Goal: Information Seeking & Learning: Learn about a topic

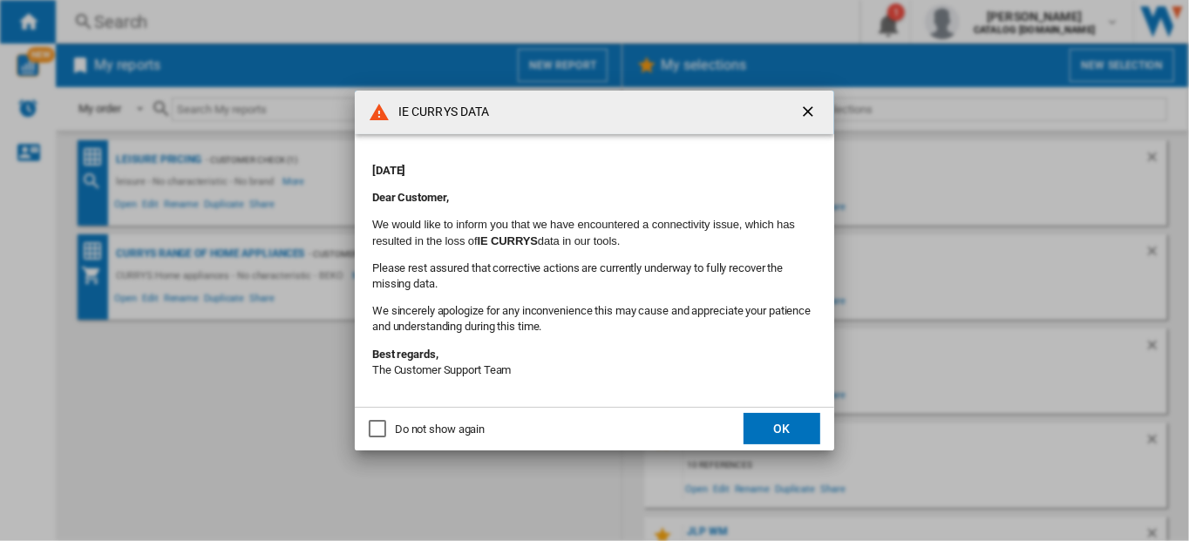
click at [788, 430] on button "OK" at bounding box center [781, 428] width 77 height 31
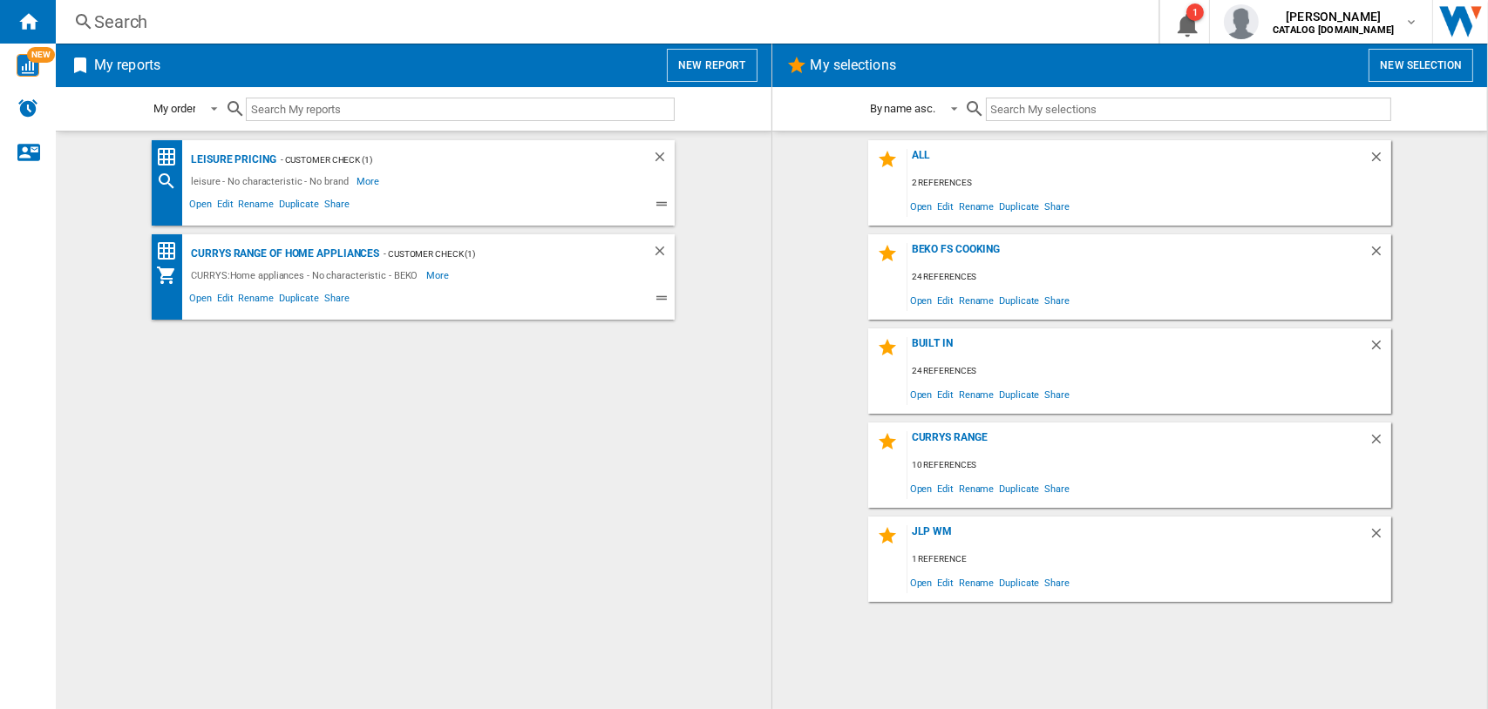
click at [114, 20] on div "Search" at bounding box center [603, 22] width 1019 height 24
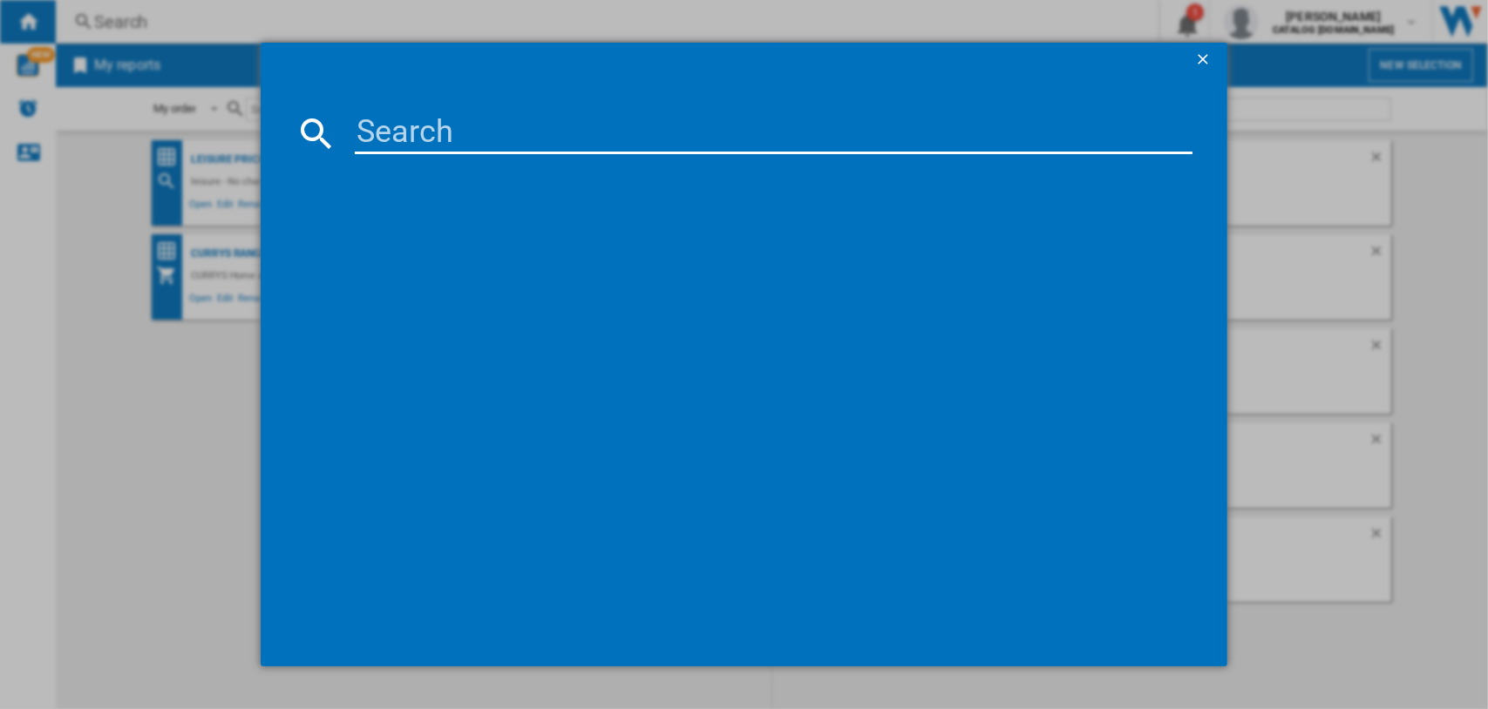
click at [404, 140] on input at bounding box center [774, 133] width 838 height 42
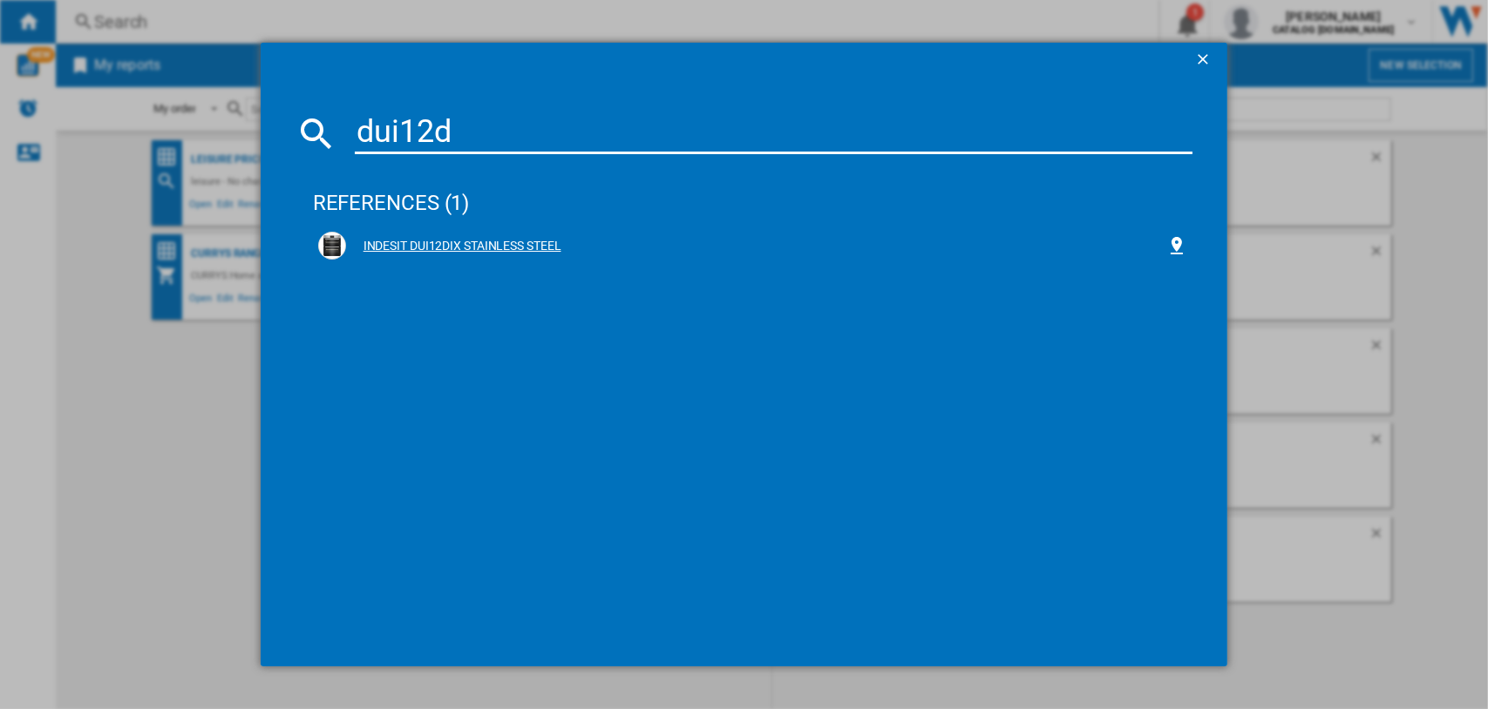
type input "dui12d"
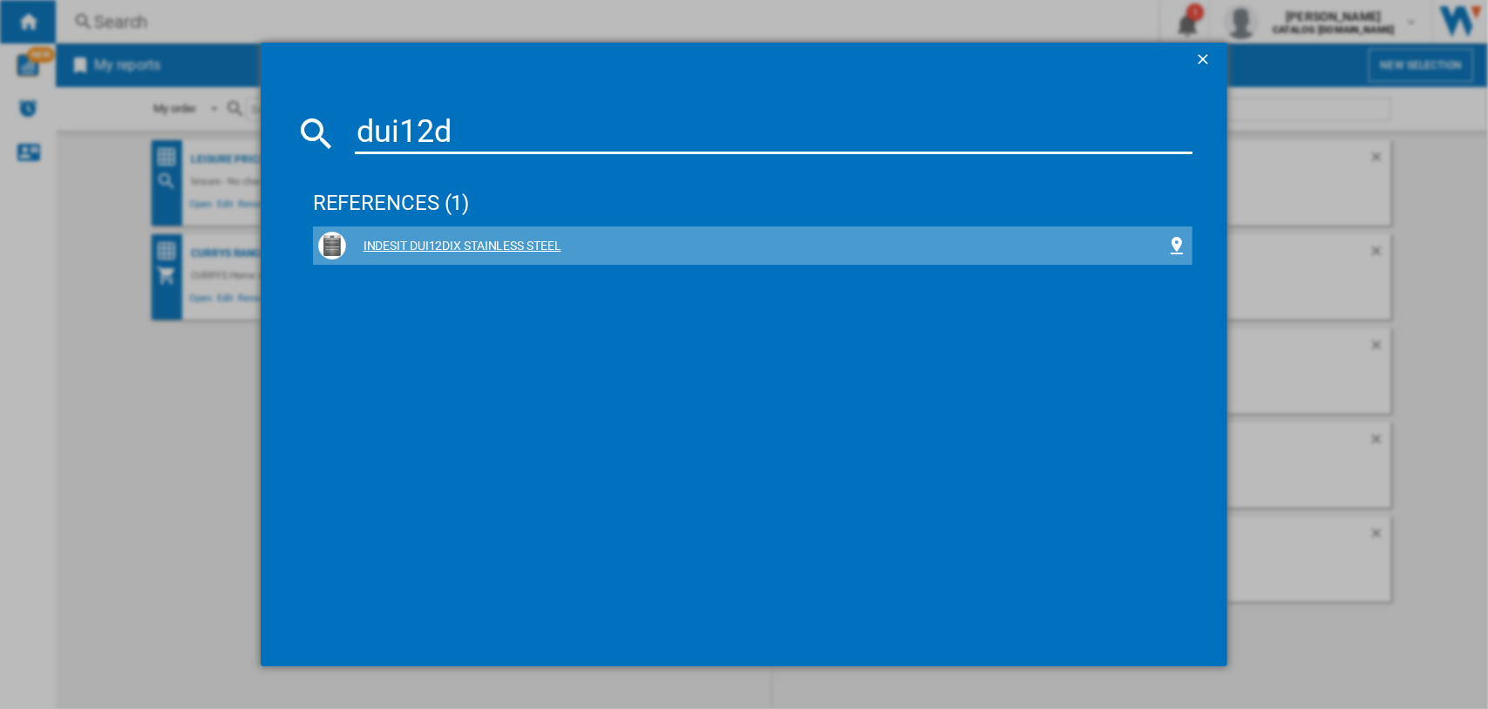
click at [421, 244] on div "INDESIT DUI12DIX STAINLESS STEEL" at bounding box center [756, 246] width 821 height 17
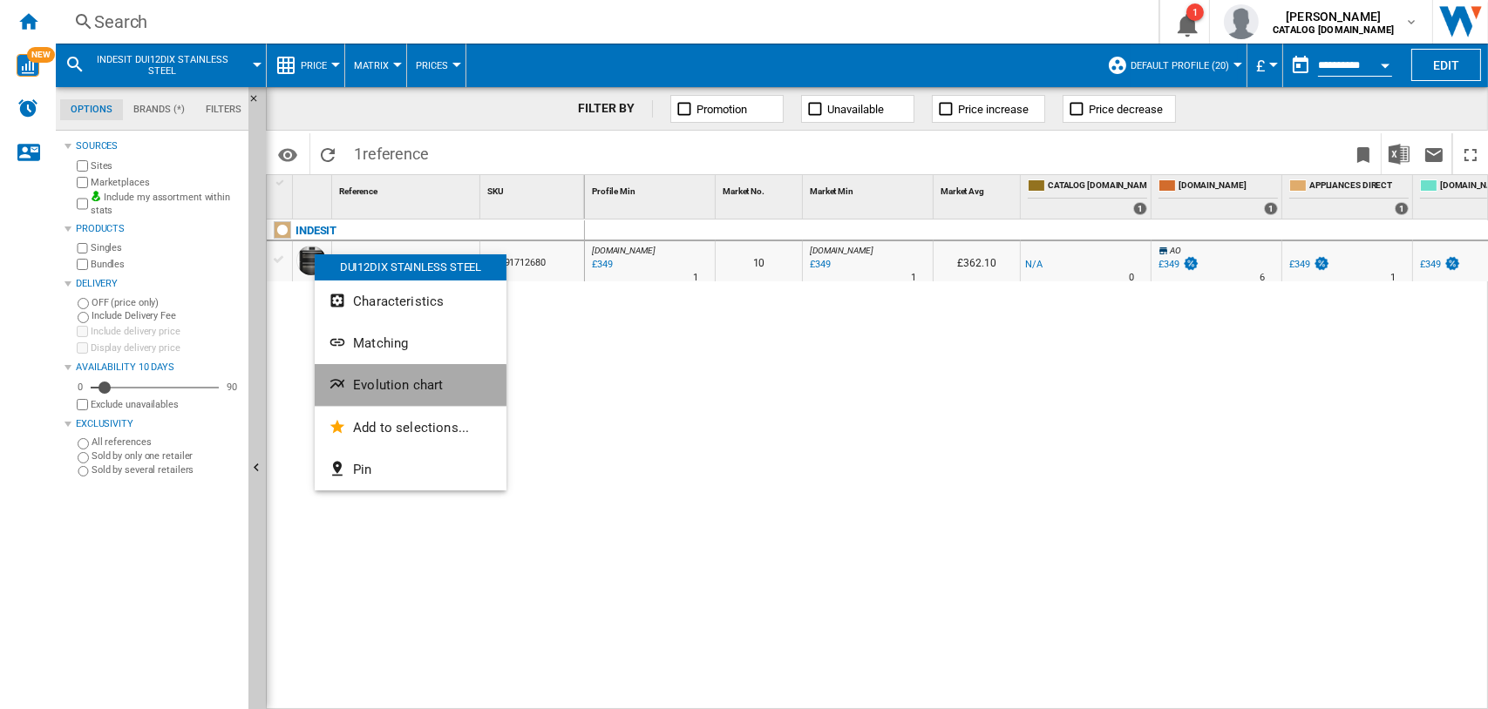
click at [367, 390] on span "Evolution chart" at bounding box center [398, 385] width 90 height 16
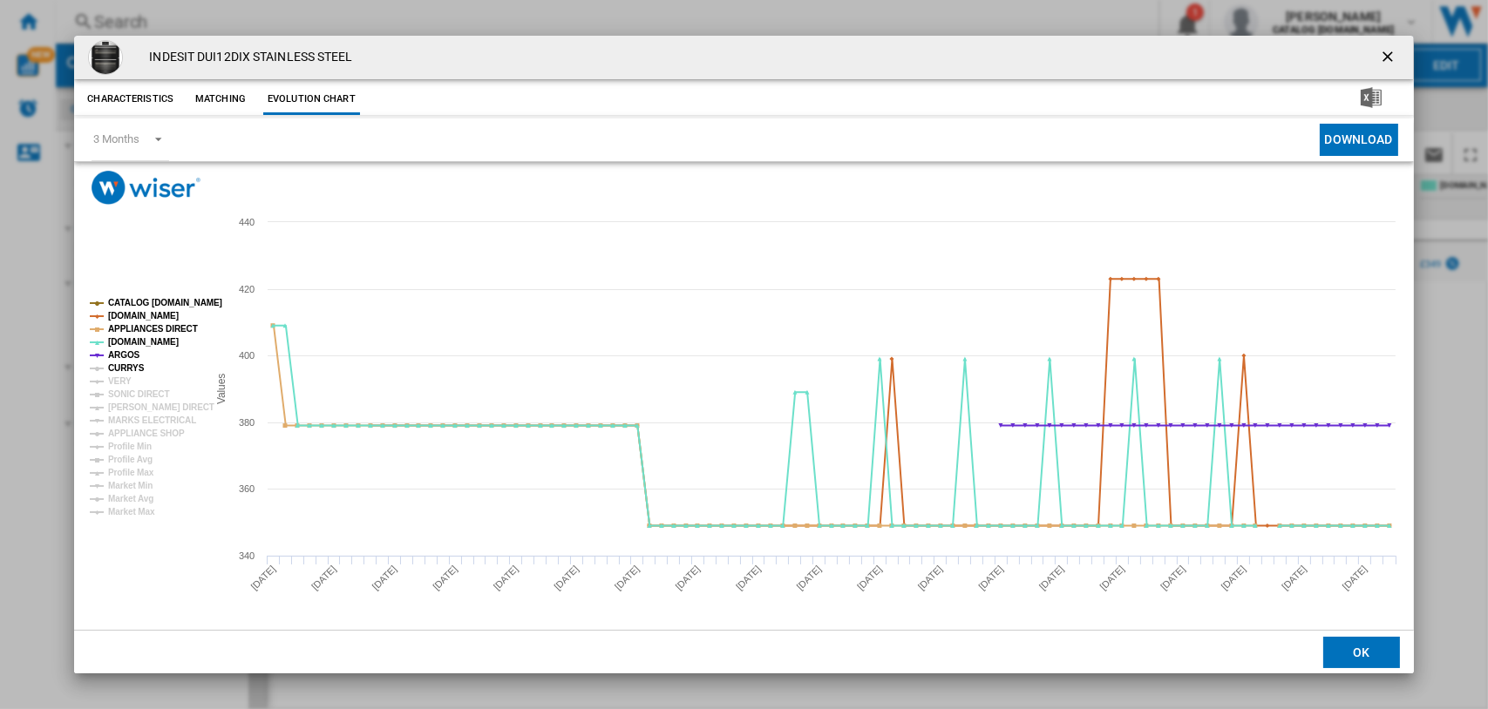
click at [122, 363] on tspan "CURRYS" at bounding box center [126, 368] width 37 height 10
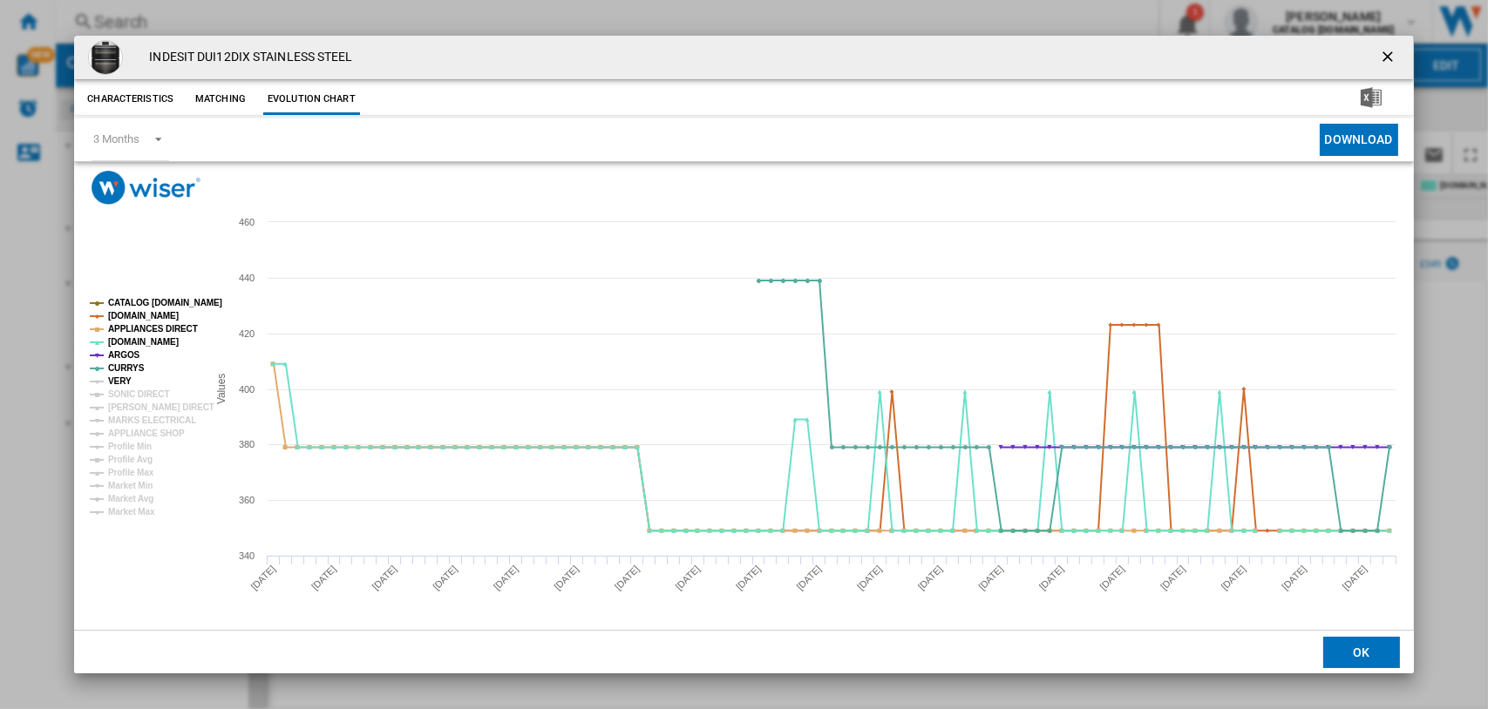
click at [125, 377] on tspan "VERY" at bounding box center [120, 382] width 24 height 10
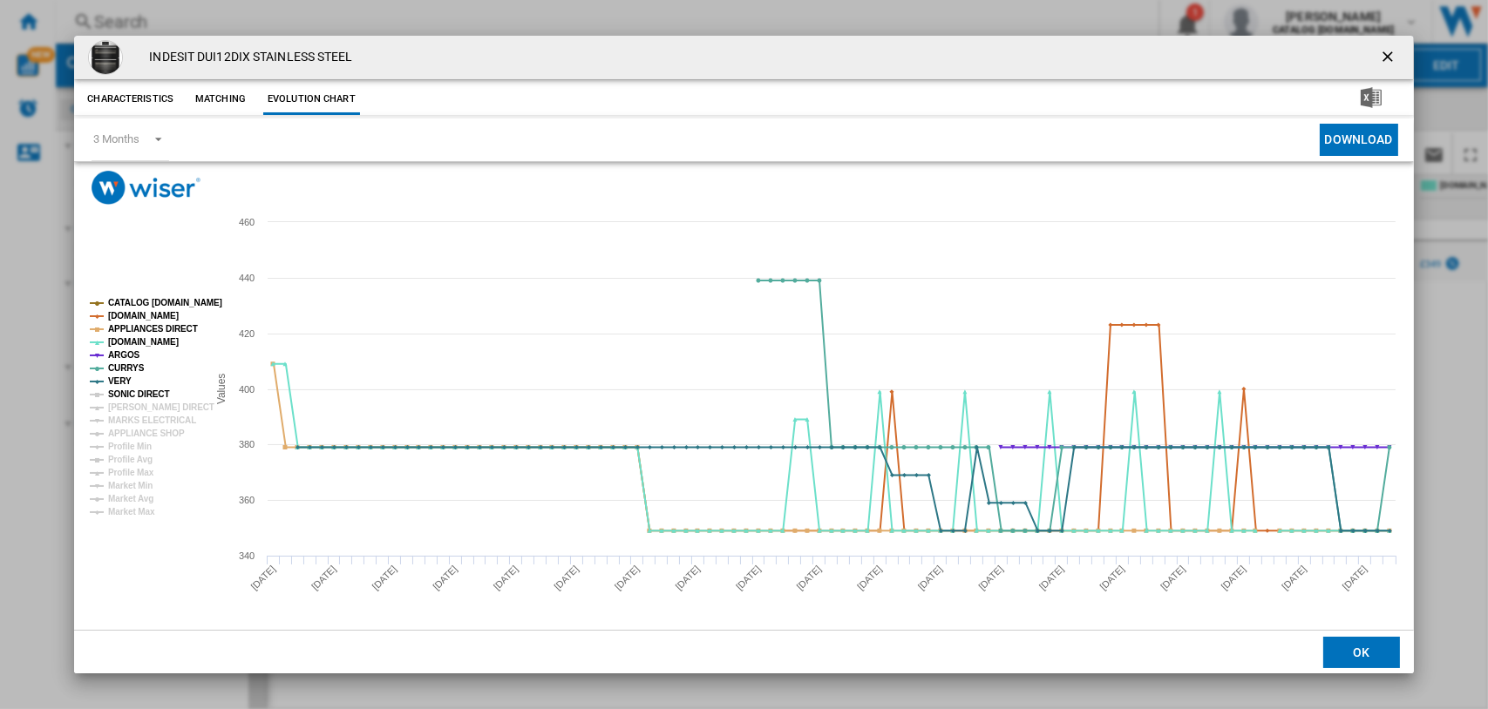
click at [123, 395] on tspan "SONIC DIRECT" at bounding box center [138, 395] width 61 height 10
click at [124, 410] on tspan "[PERSON_NAME] DIRECT" at bounding box center [161, 408] width 106 height 10
click at [125, 417] on tspan "MARKS ELECTRICAL" at bounding box center [152, 421] width 88 height 10
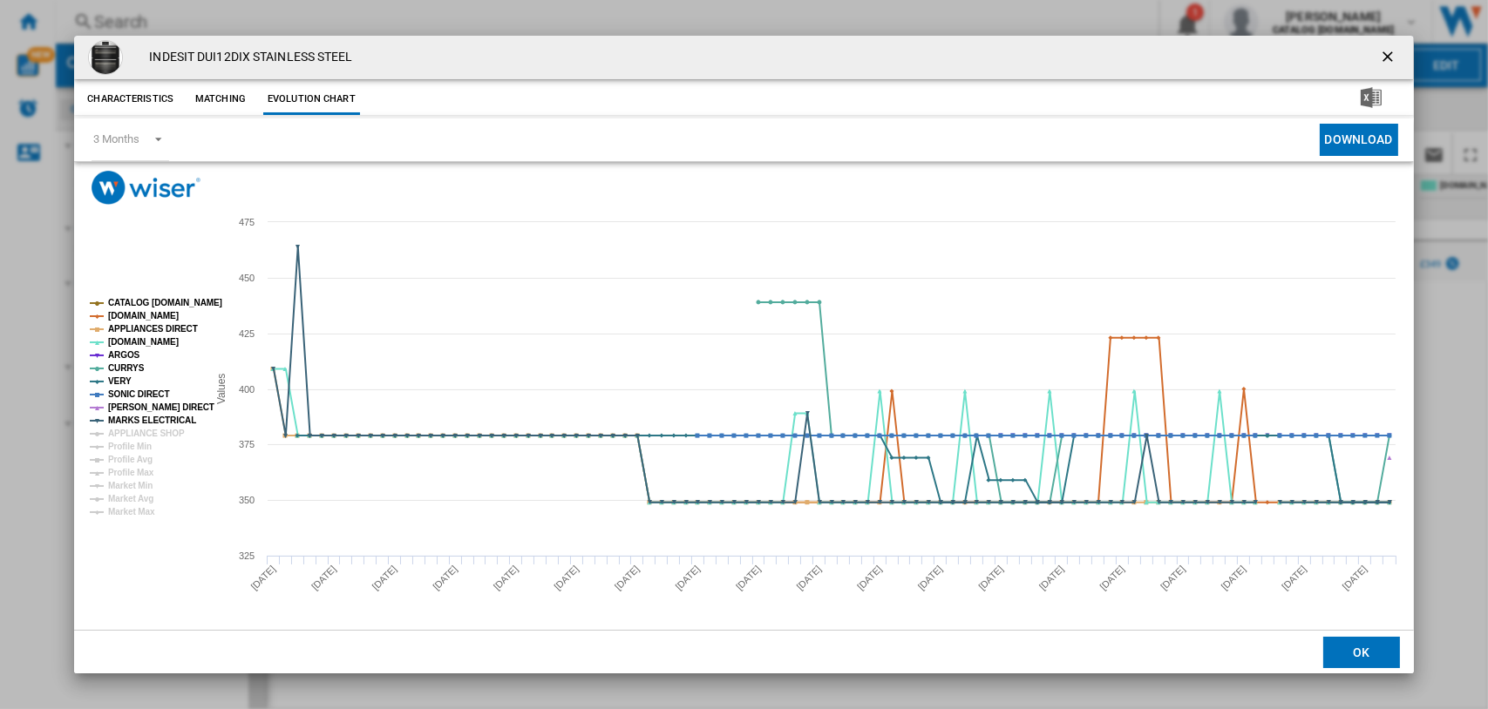
click at [125, 425] on tspan "MARKS ELECTRICAL" at bounding box center [152, 421] width 88 height 10
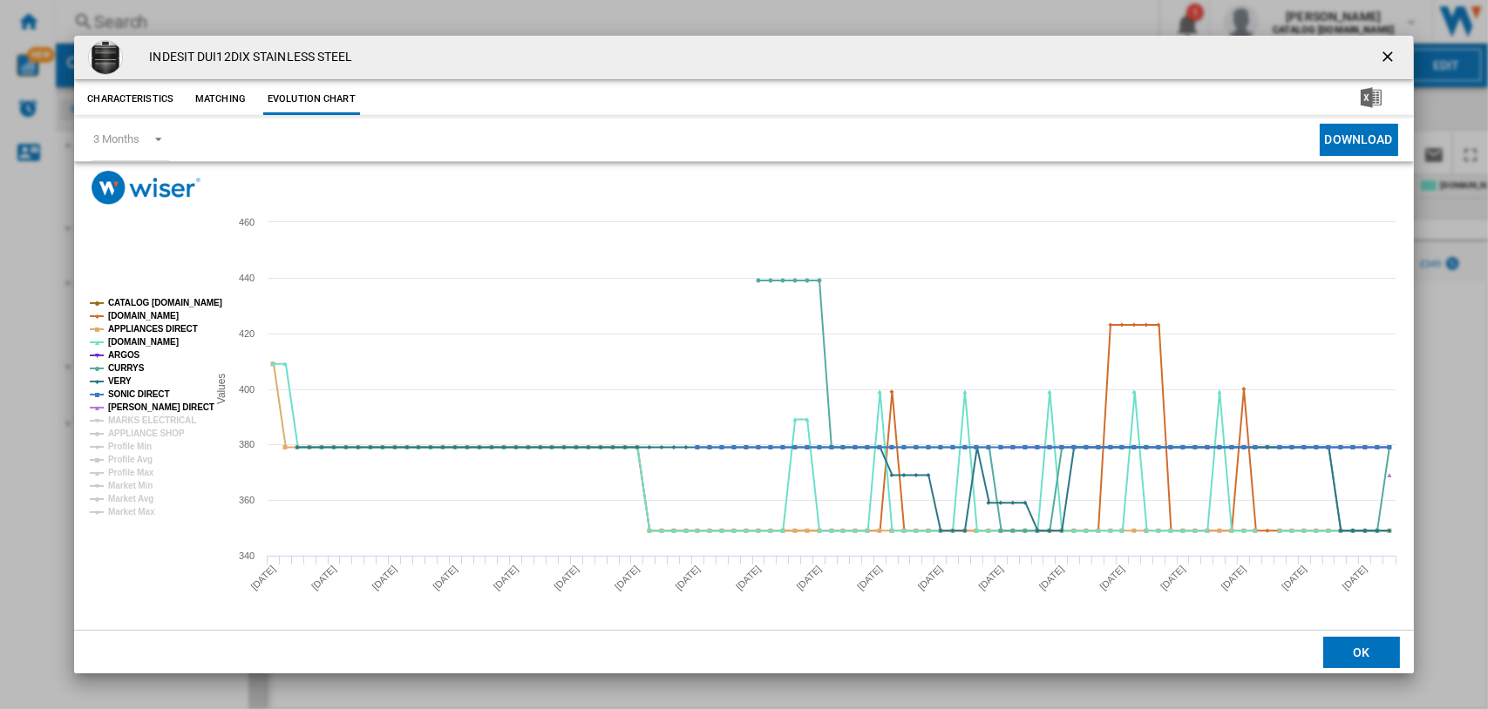
click at [134, 298] on tspan "CATALOG [DOMAIN_NAME]" at bounding box center [165, 303] width 114 height 10
click at [134, 313] on tspan "[DOMAIN_NAME]" at bounding box center [143, 316] width 71 height 10
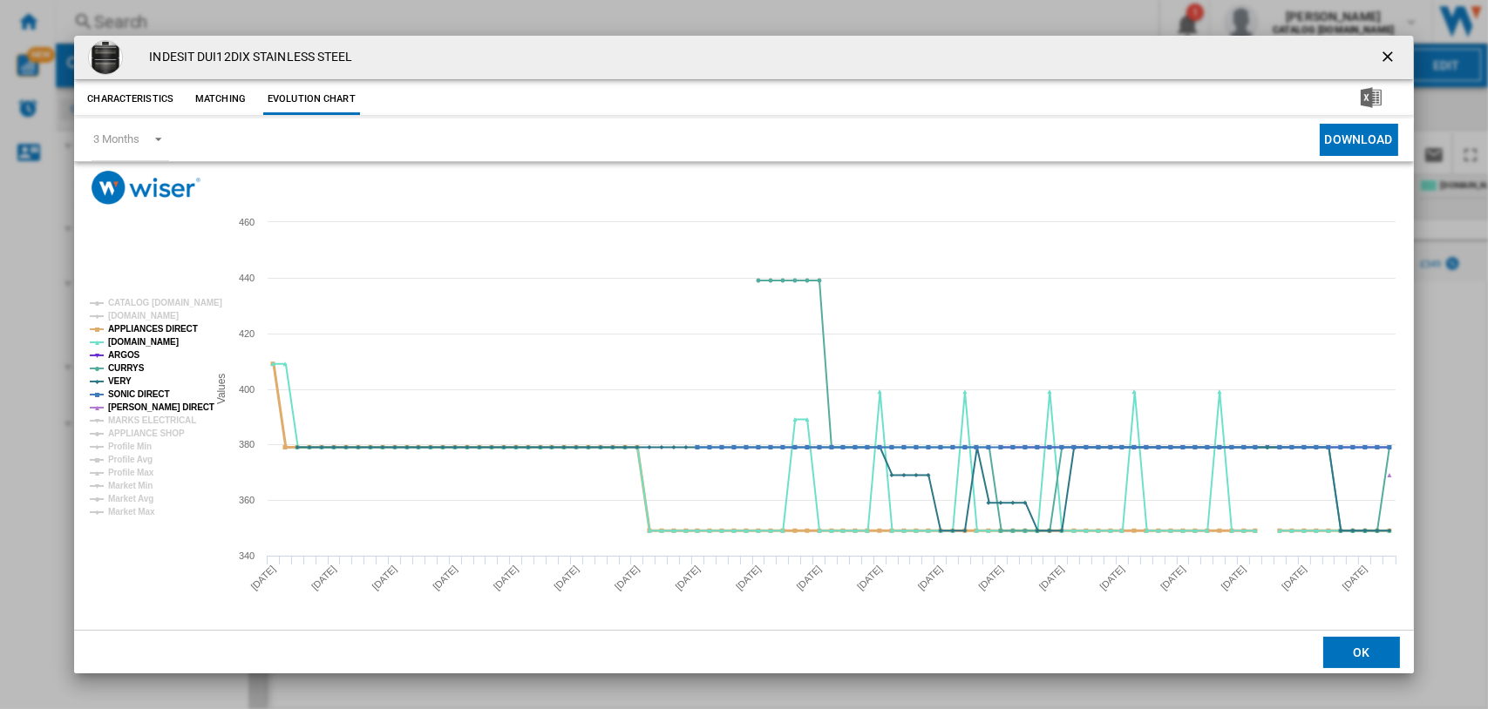
click at [131, 324] on tspan "APPLIANCES DIRECT" at bounding box center [153, 329] width 90 height 10
click at [126, 347] on tspan "[DOMAIN_NAME]" at bounding box center [143, 342] width 71 height 10
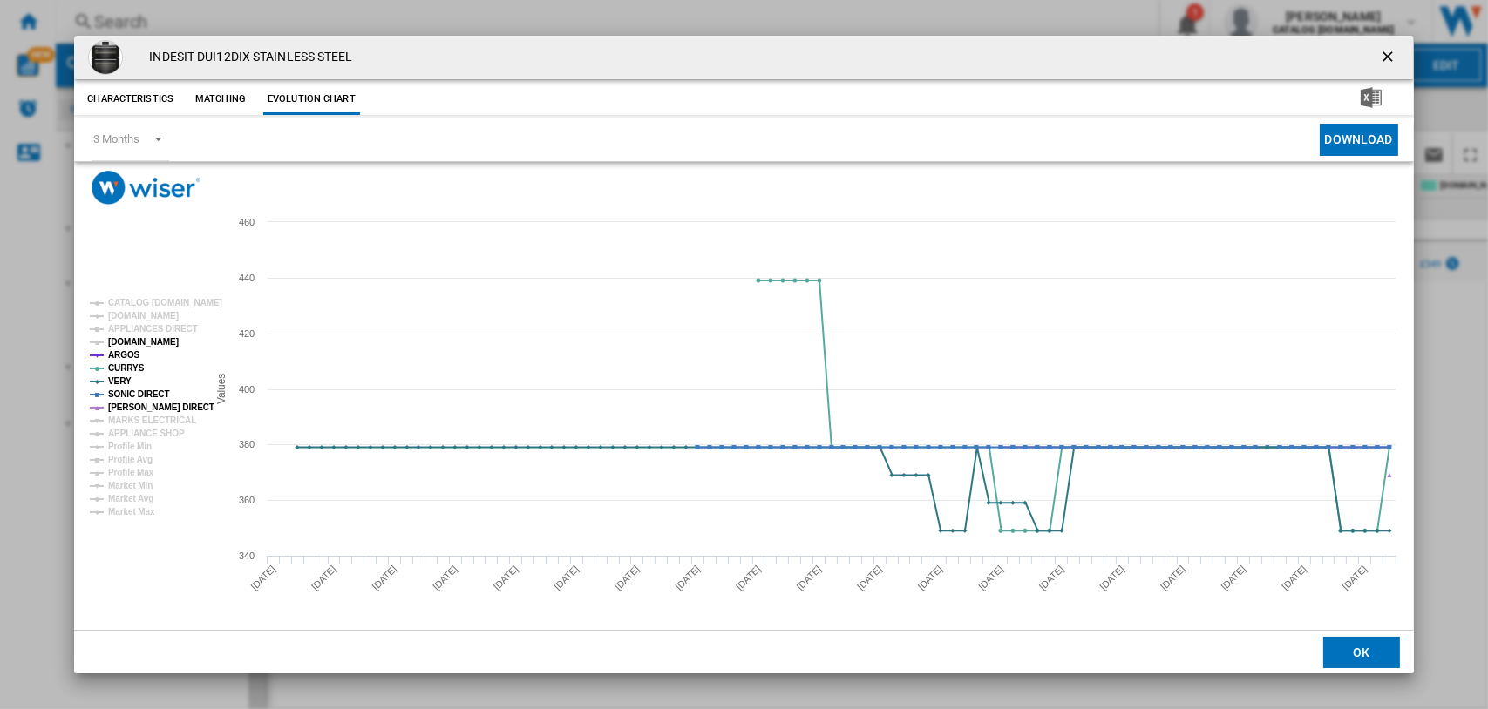
click at [126, 343] on tspan "[DOMAIN_NAME]" at bounding box center [143, 342] width 71 height 10
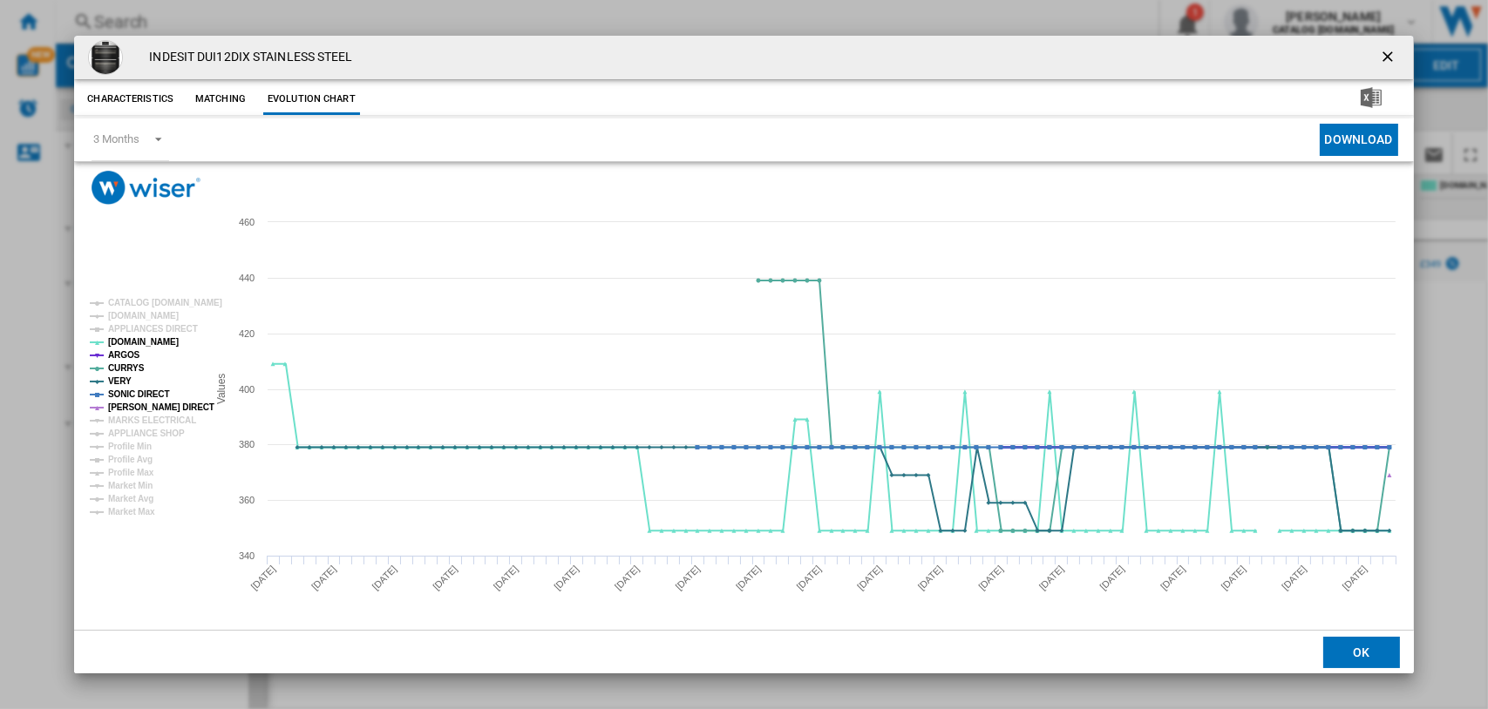
click at [120, 354] on tspan "ARGOS" at bounding box center [124, 355] width 32 height 10
click at [122, 366] on tspan "CURRYS" at bounding box center [126, 368] width 37 height 10
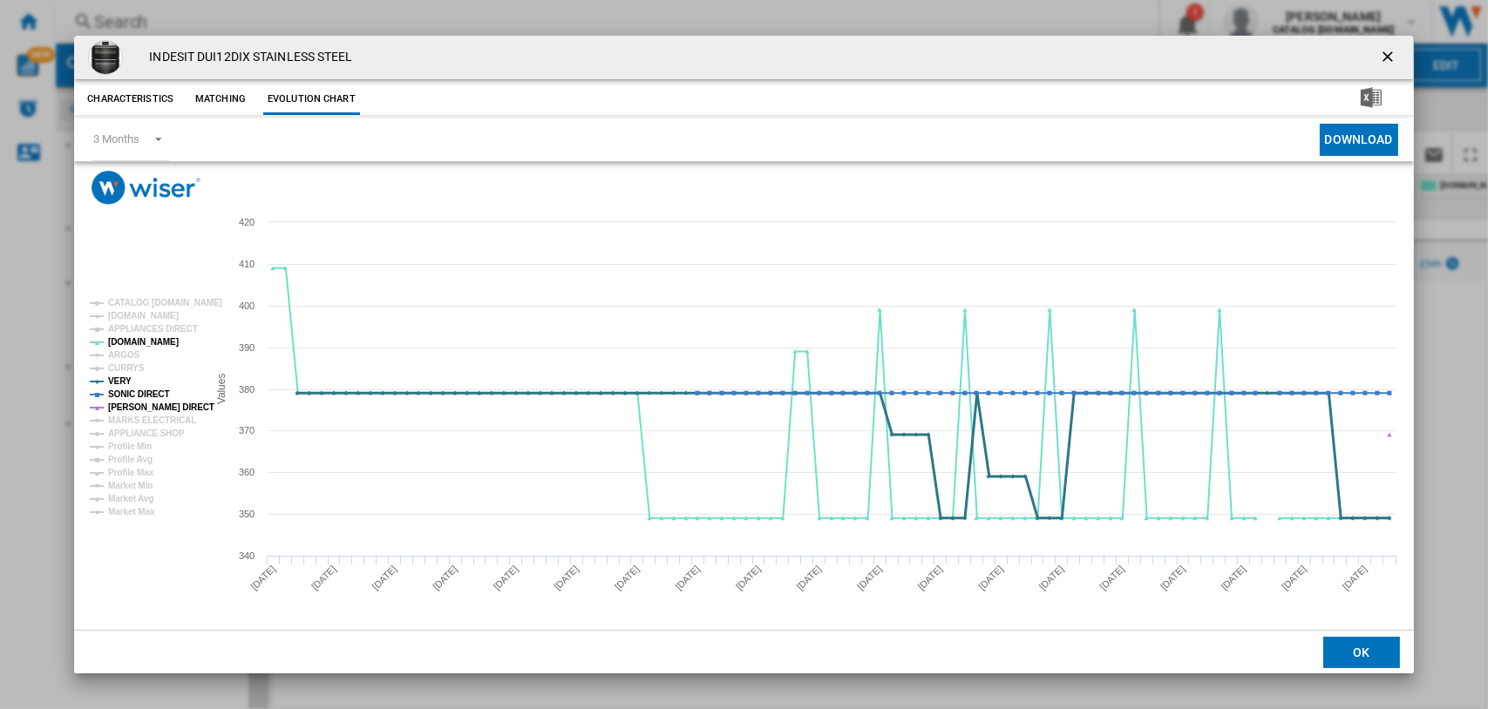
click at [119, 377] on tspan "VERY" at bounding box center [120, 382] width 24 height 10
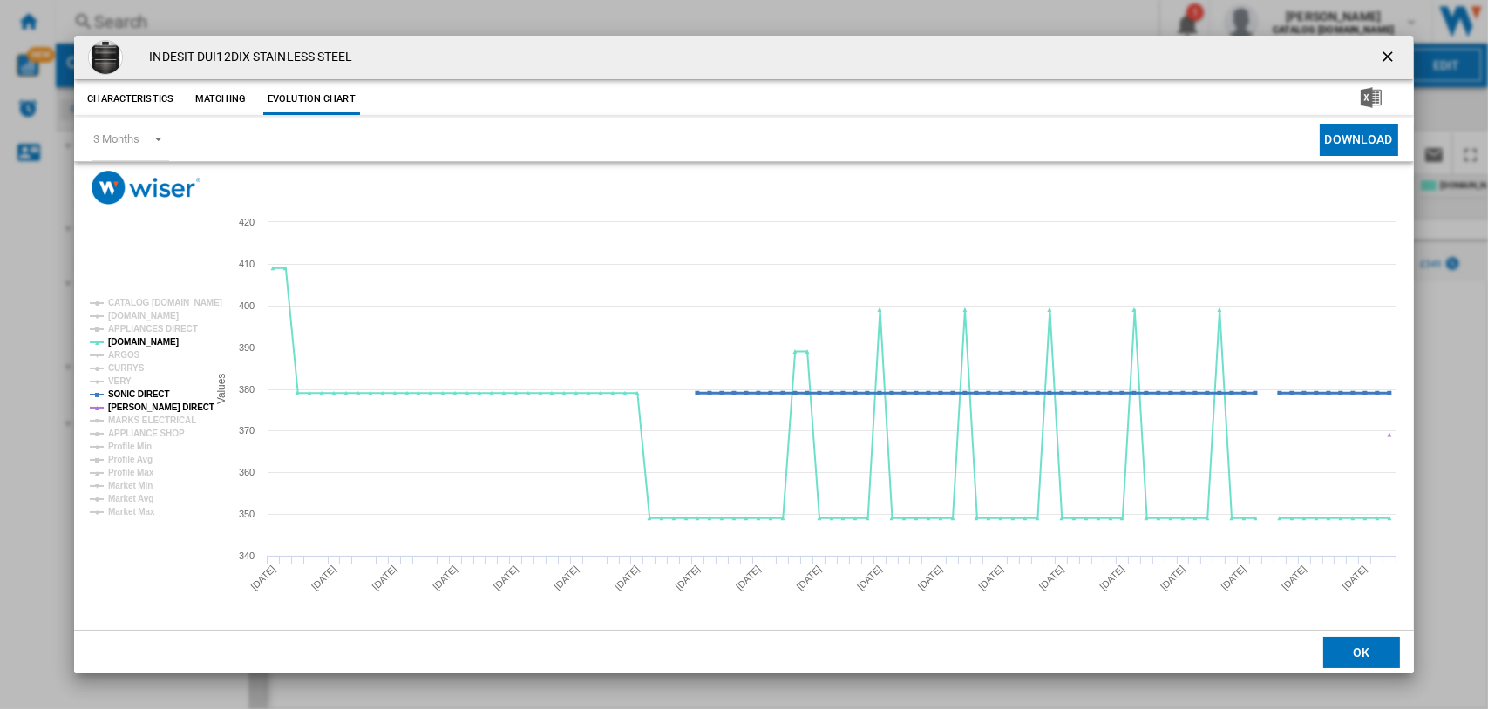
click at [119, 396] on tspan "SONIC DIRECT" at bounding box center [138, 395] width 61 height 10
click at [119, 399] on tspan "SONIC DIRECT" at bounding box center [138, 395] width 61 height 10
click at [126, 406] on tspan "[PERSON_NAME] DIRECT" at bounding box center [161, 408] width 106 height 10
click at [127, 397] on tspan "SONIC DIRECT" at bounding box center [138, 395] width 61 height 10
click at [128, 417] on tspan "MARKS ELECTRICAL" at bounding box center [152, 421] width 88 height 10
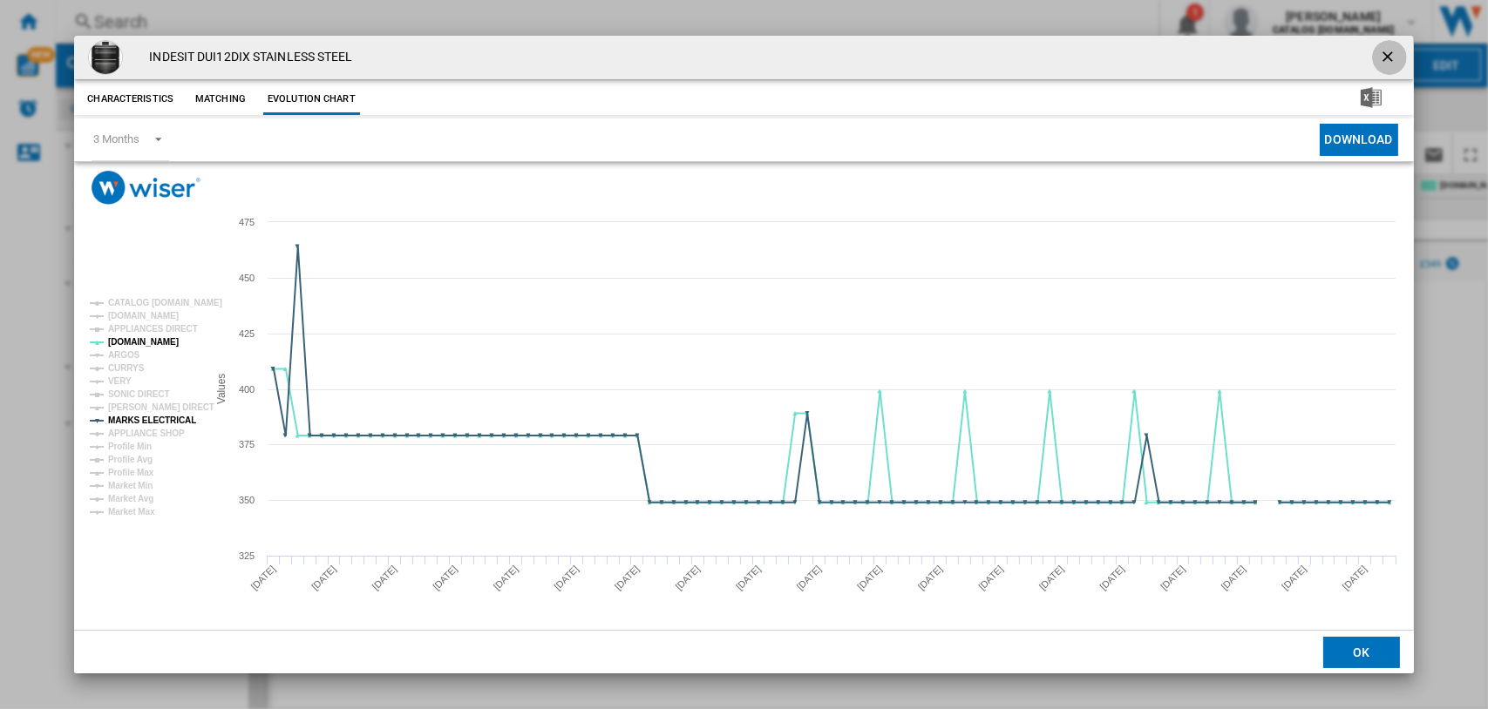
click at [1188, 51] on ng-md-icon "getI18NText('BUTTONS.CLOSE_DIALOG')" at bounding box center [1389, 58] width 21 height 21
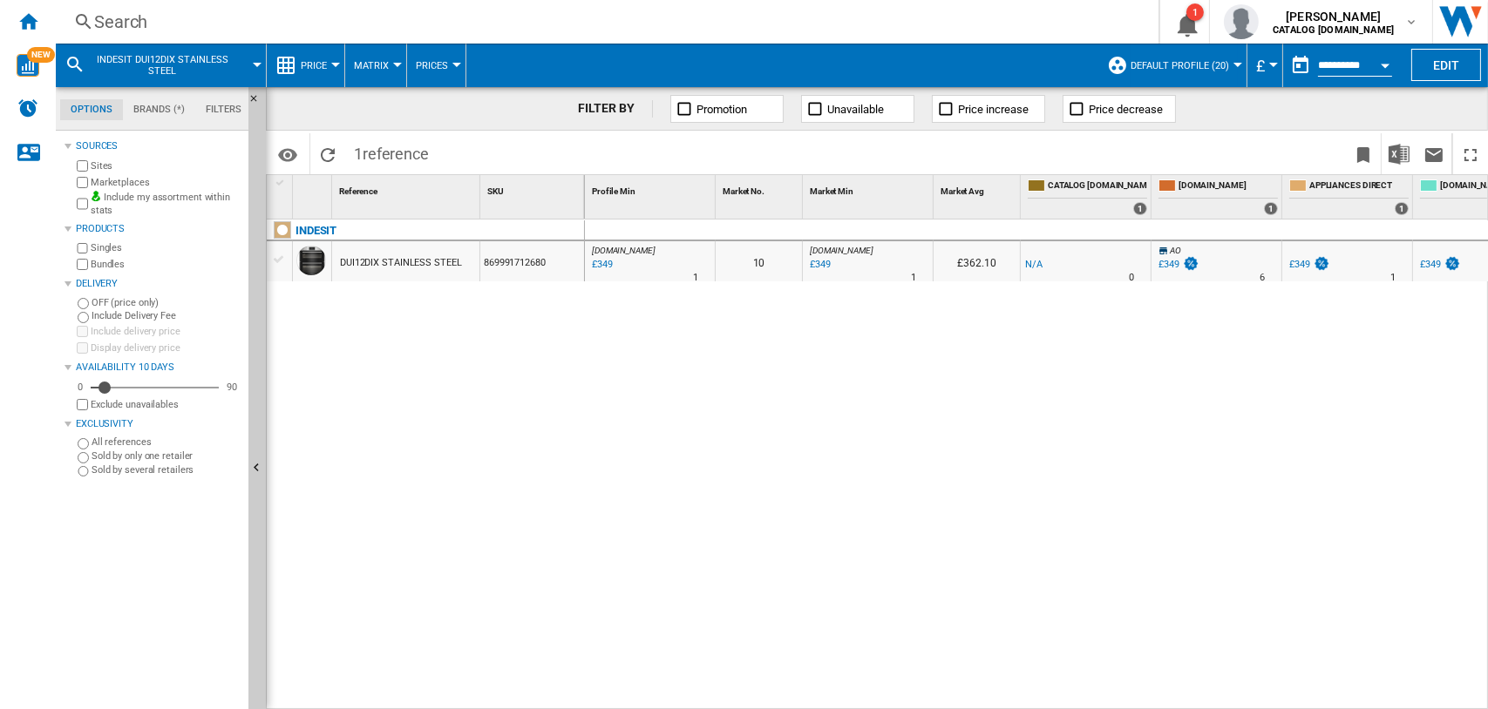
click at [120, 24] on div "Search" at bounding box center [603, 22] width 1019 height 24
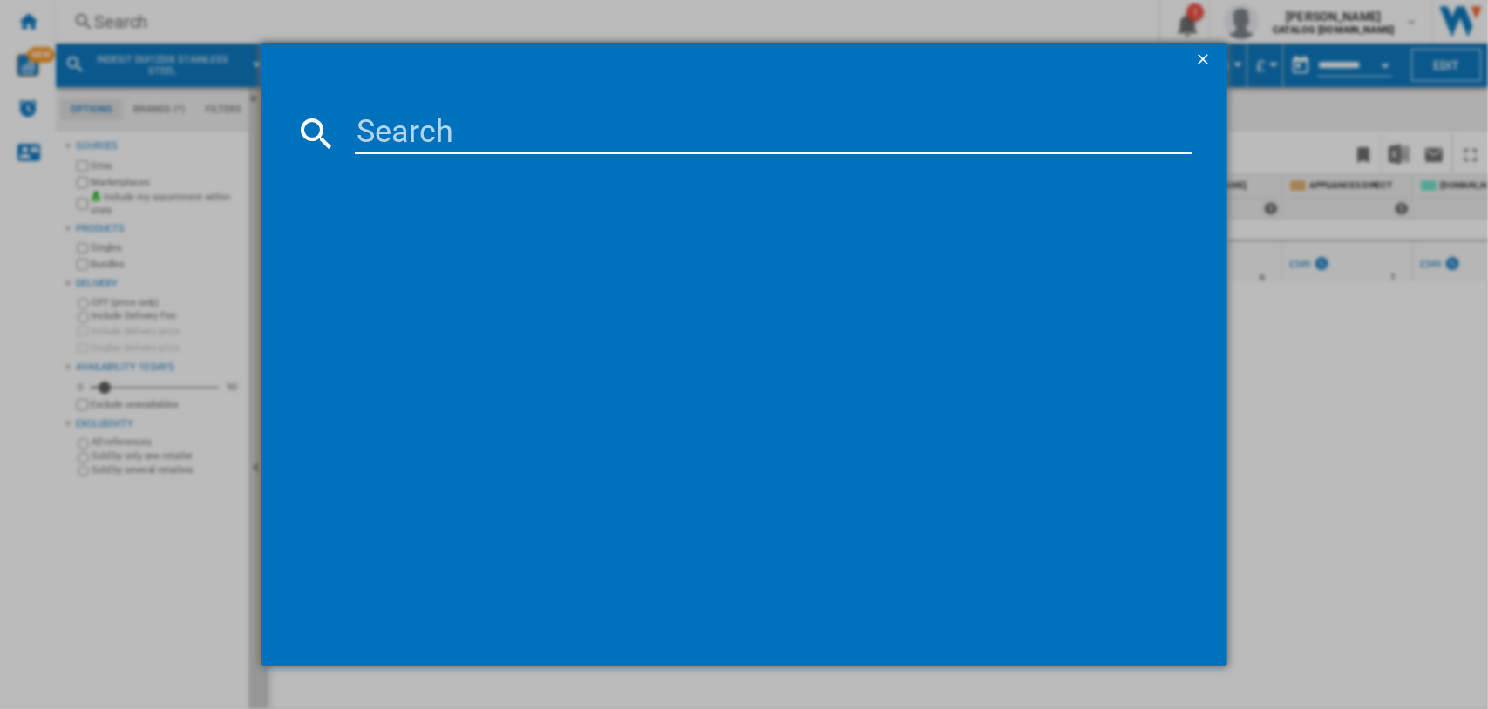
click at [410, 120] on input at bounding box center [774, 133] width 838 height 42
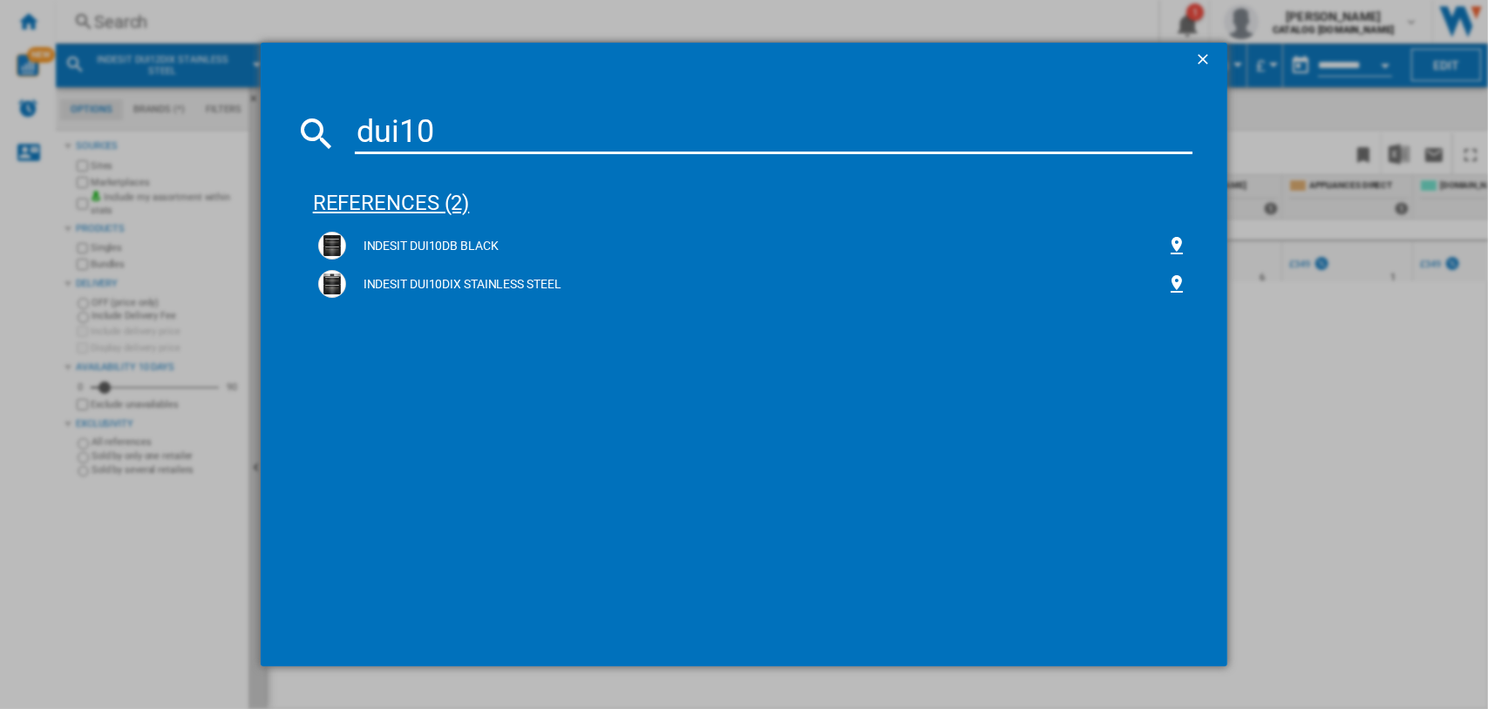
type input "dui10"
click at [404, 197] on div "references (2)" at bounding box center [753, 195] width 880 height 64
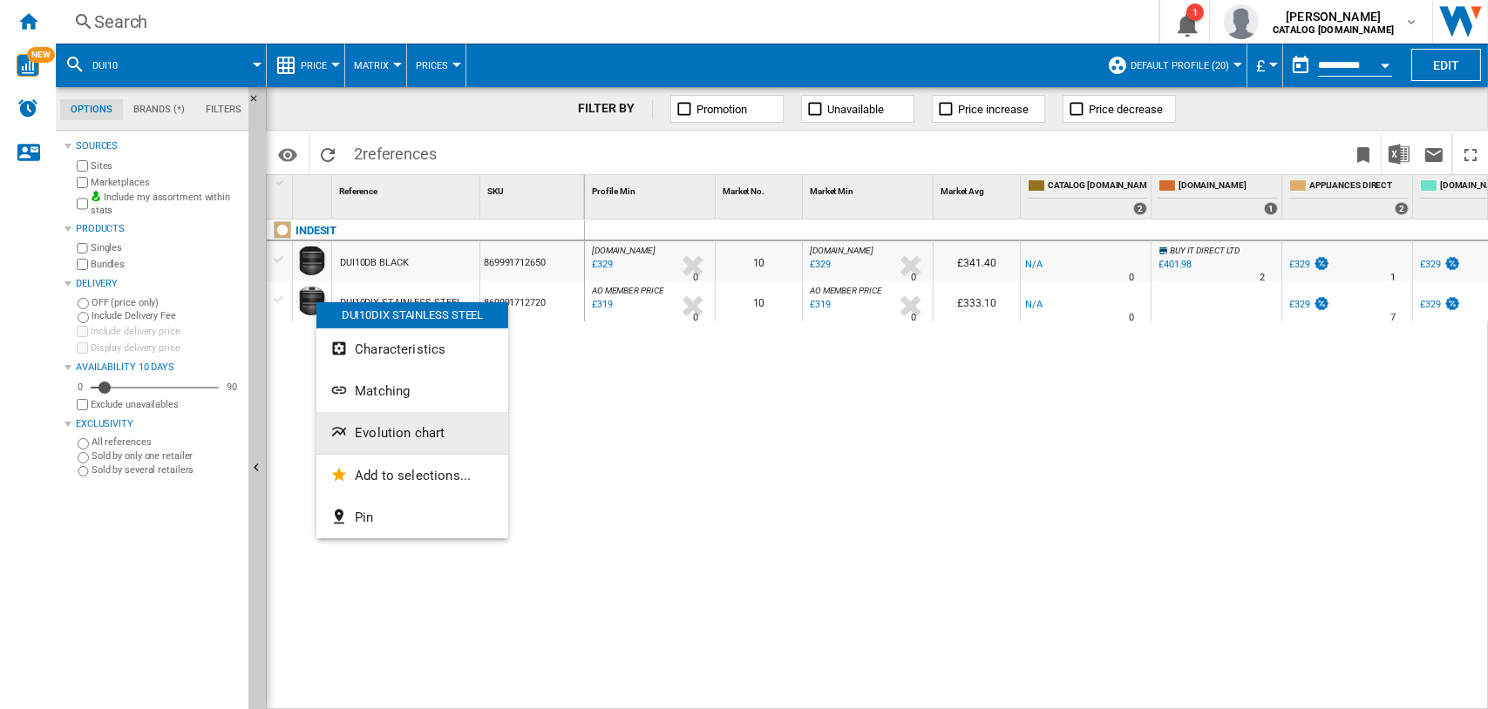
click at [372, 442] on button "Evolution chart" at bounding box center [412, 433] width 192 height 42
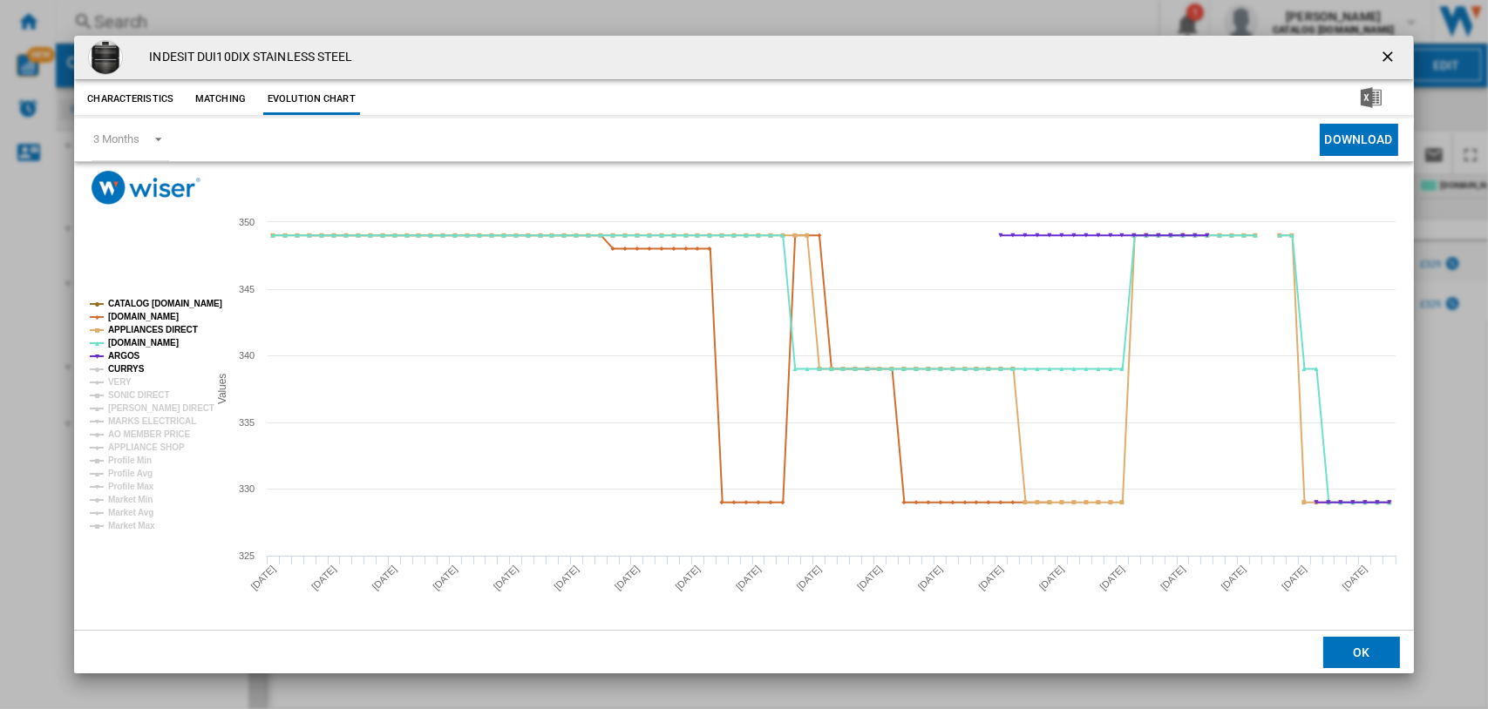
click at [119, 370] on tspan "CURRYS" at bounding box center [126, 369] width 37 height 10
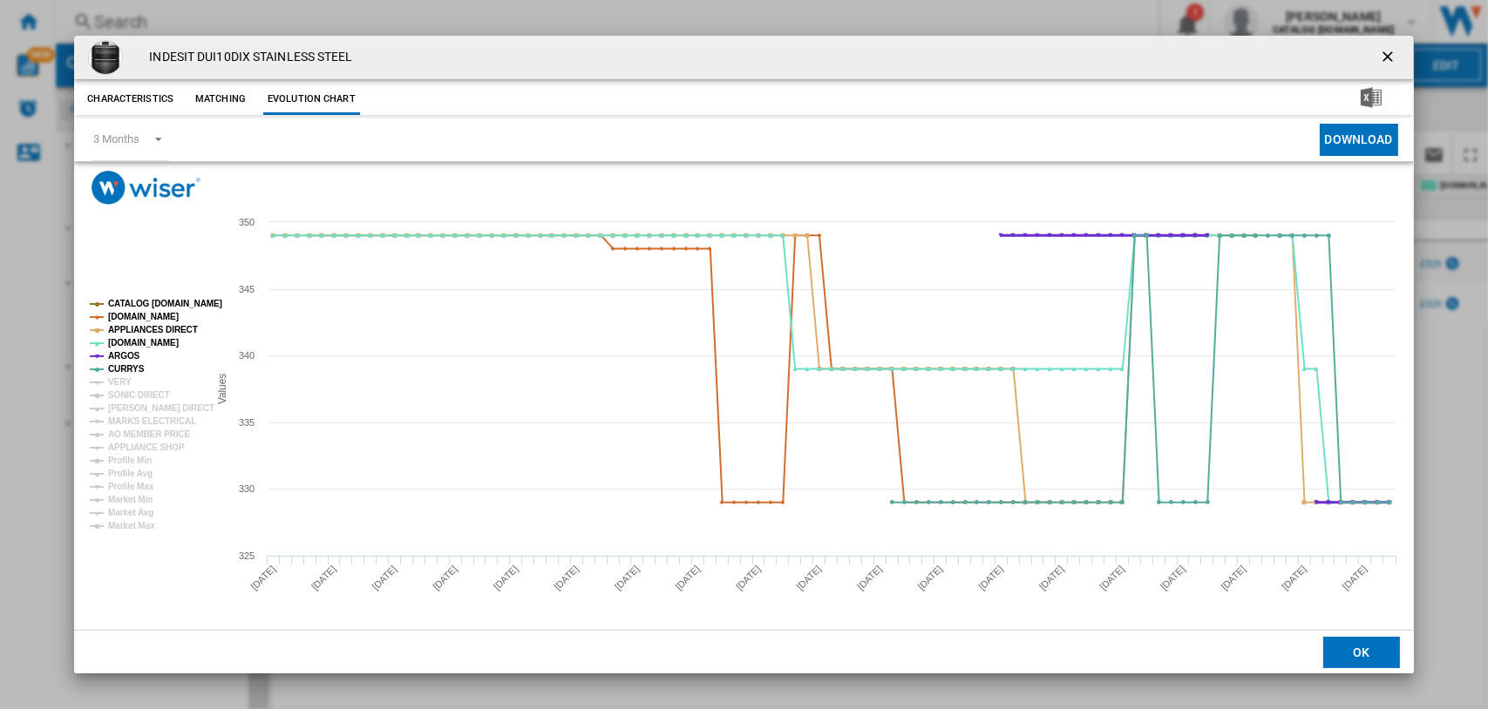
click at [123, 356] on tspan "ARGOS" at bounding box center [124, 356] width 32 height 10
click at [124, 364] on tspan "CURRYS" at bounding box center [126, 369] width 37 height 10
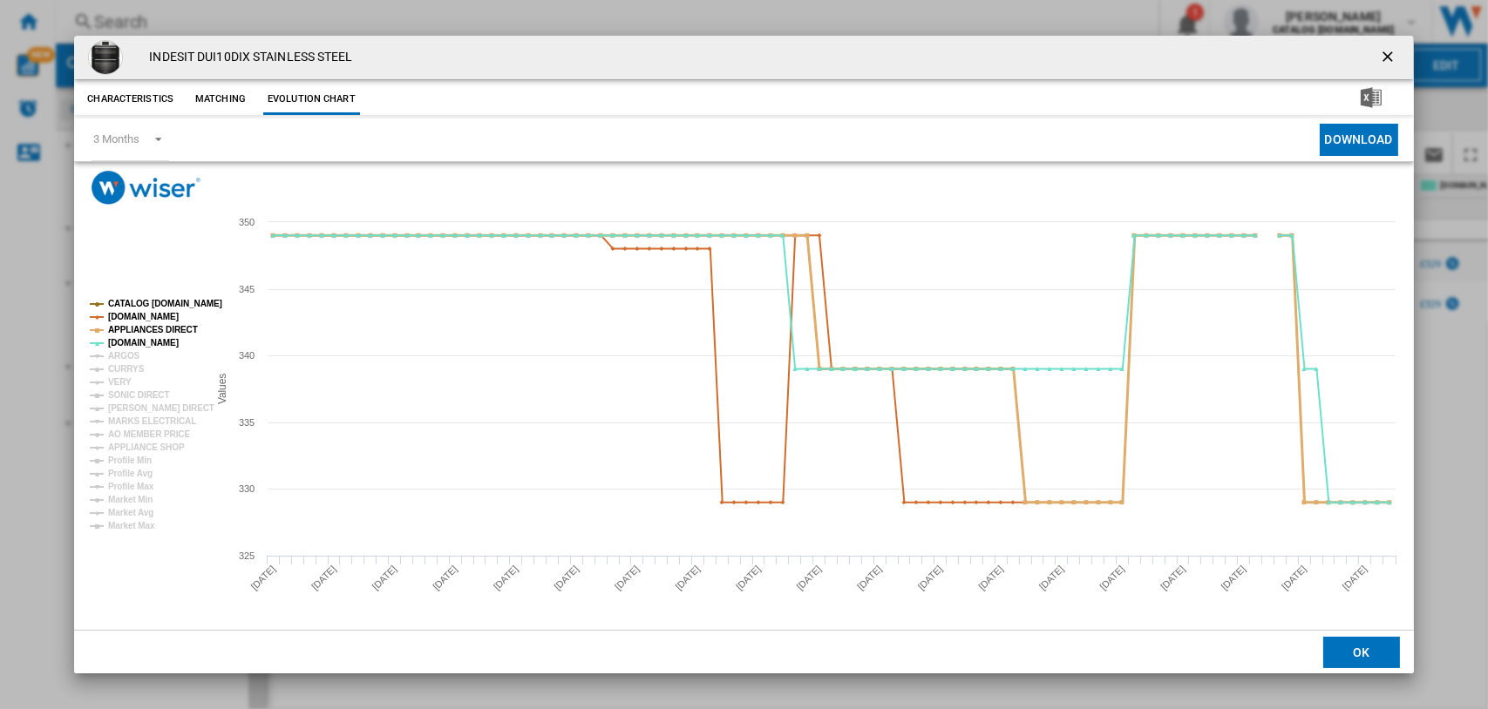
click at [147, 329] on tspan "APPLIANCES DIRECT" at bounding box center [153, 330] width 90 height 10
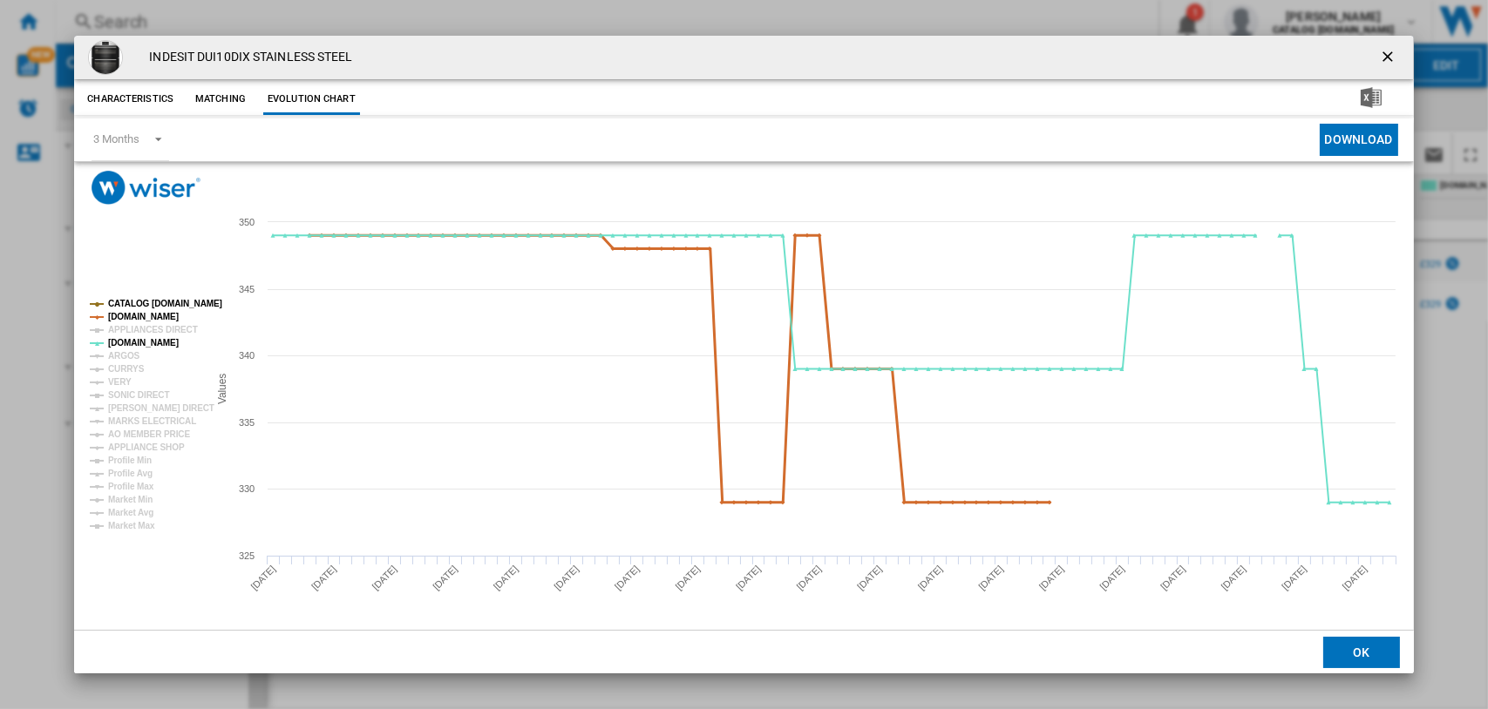
click at [153, 316] on tspan "[DOMAIN_NAME]" at bounding box center [143, 317] width 71 height 10
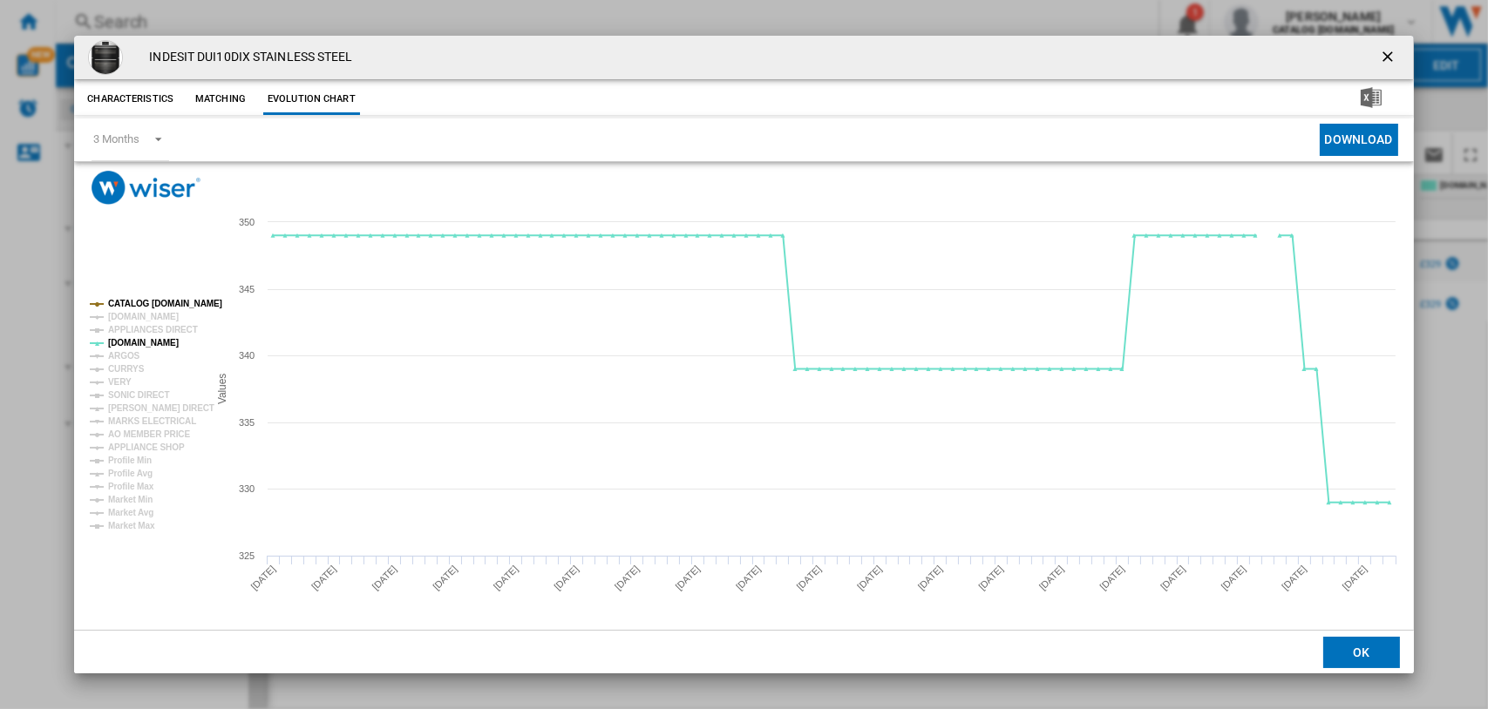
click at [155, 302] on tspan "CATALOG [DOMAIN_NAME]" at bounding box center [165, 304] width 114 height 10
click at [130, 371] on tspan "CURRYS" at bounding box center [126, 369] width 37 height 10
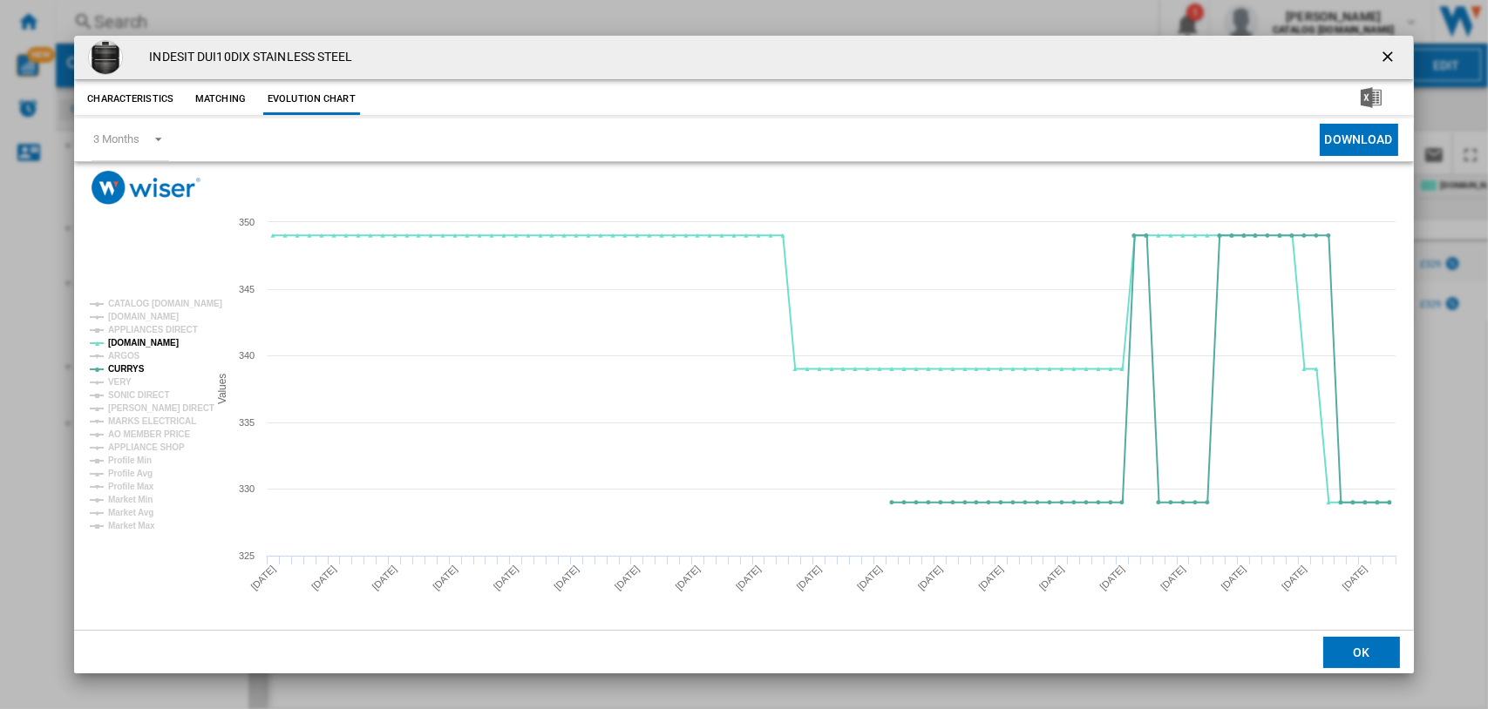
click at [1188, 54] on ng-md-icon "getI18NText('BUTTONS.CLOSE_DIALOG')" at bounding box center [1389, 58] width 21 height 21
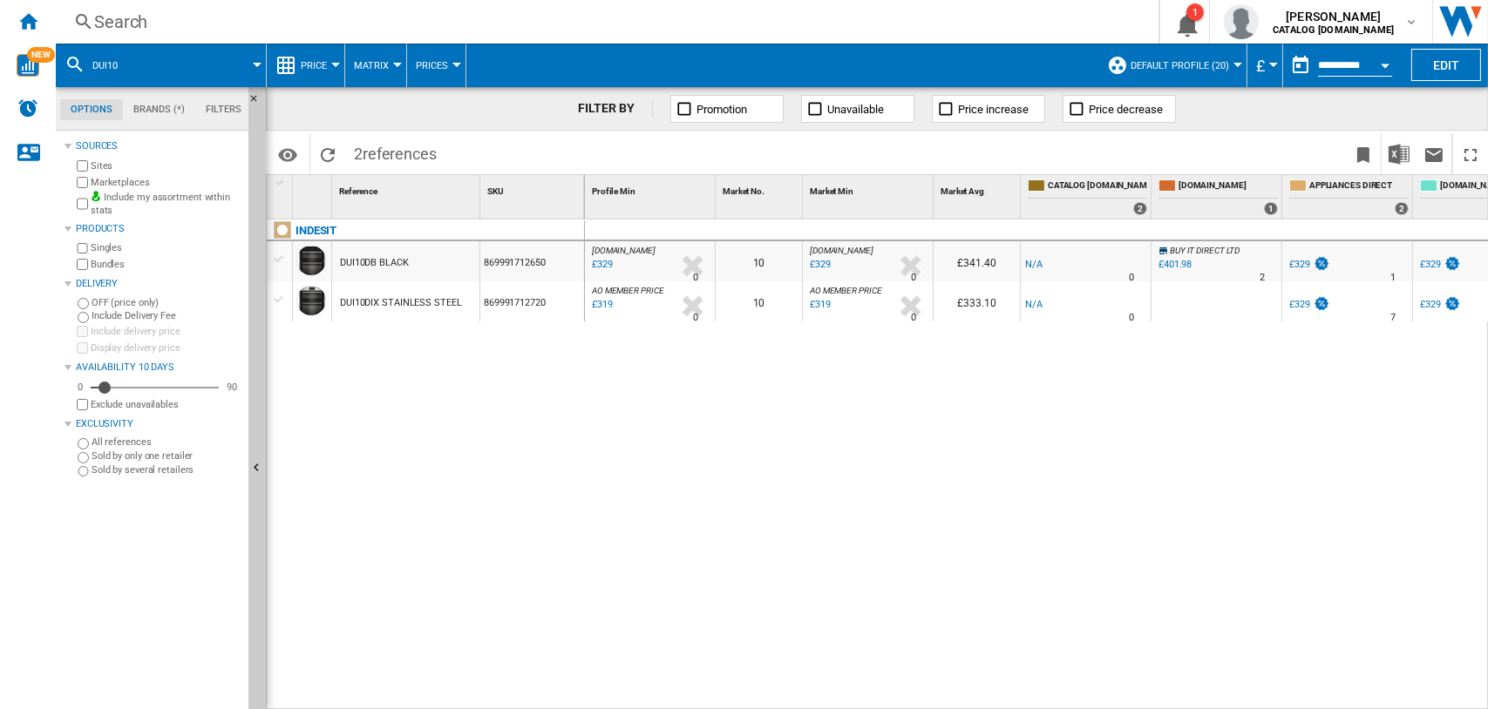
click at [126, 22] on div "Search" at bounding box center [603, 22] width 1019 height 24
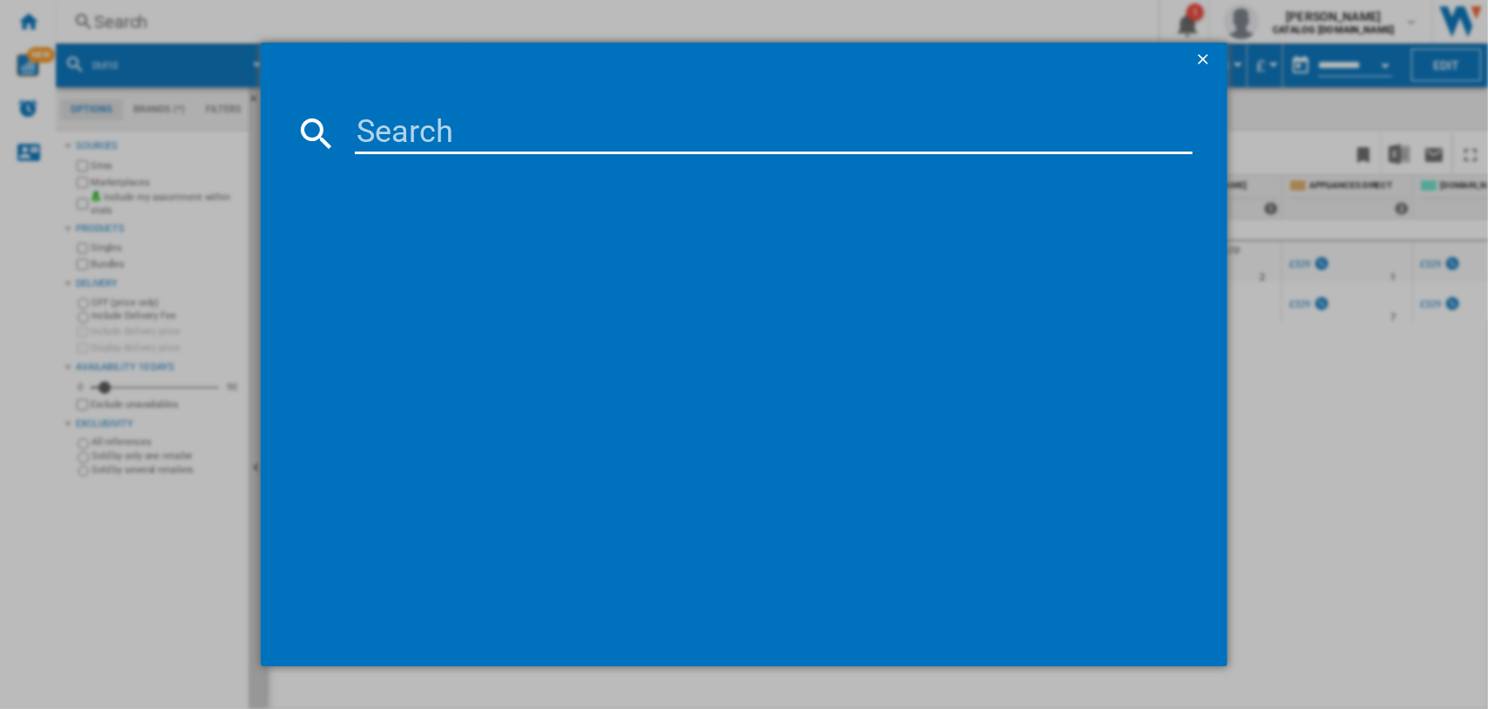
click at [381, 133] on input at bounding box center [774, 133] width 838 height 42
click at [378, 128] on input at bounding box center [774, 133] width 838 height 42
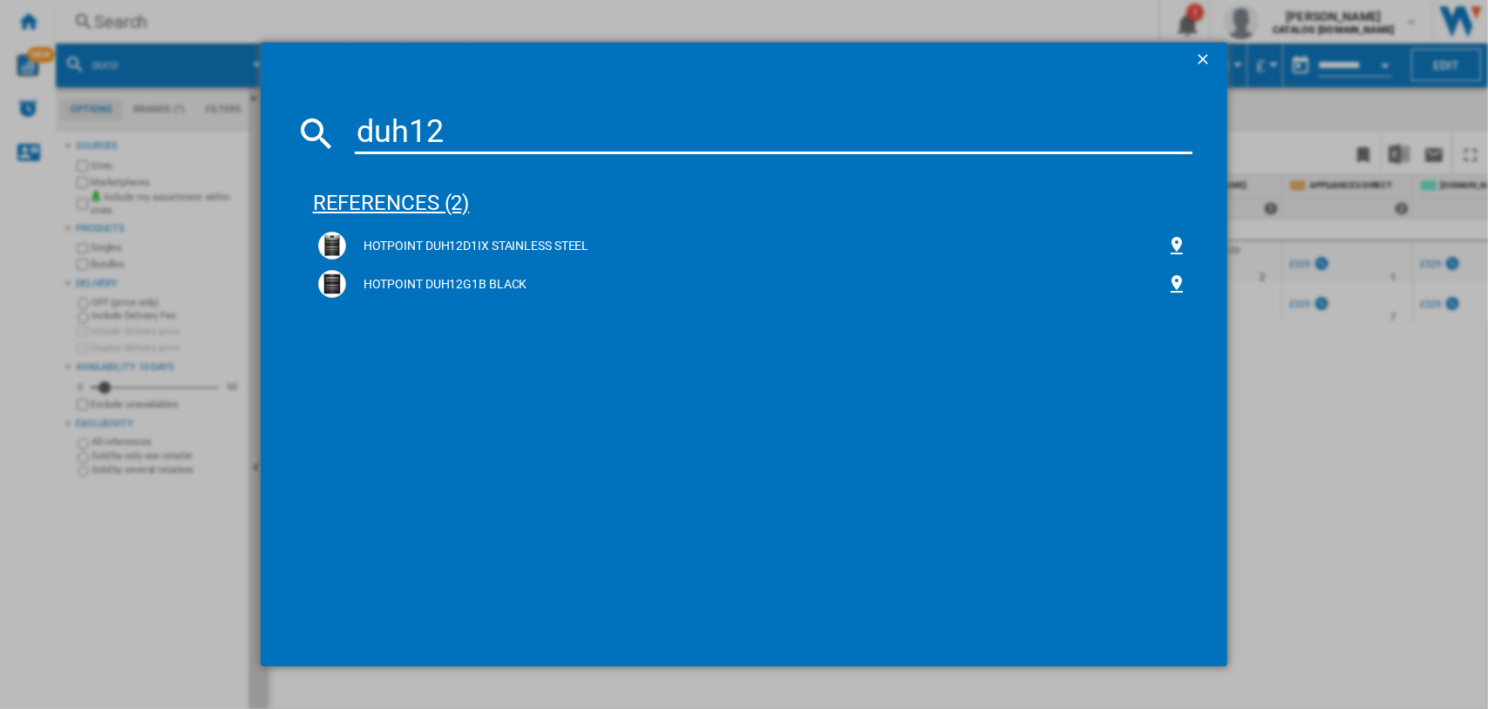
type input "duh12"
click at [393, 195] on div "references (2)" at bounding box center [753, 195] width 880 height 64
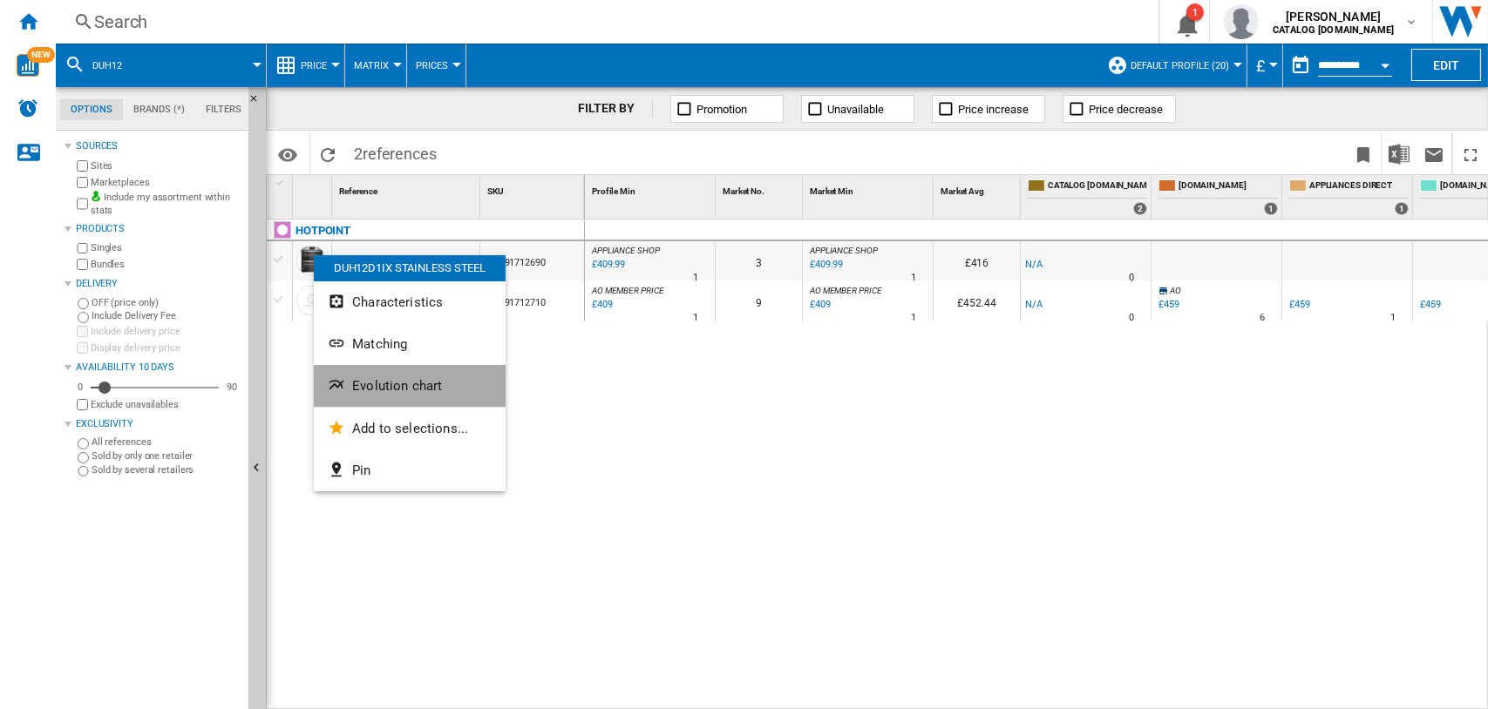
click at [376, 378] on span "Evolution chart" at bounding box center [397, 386] width 90 height 16
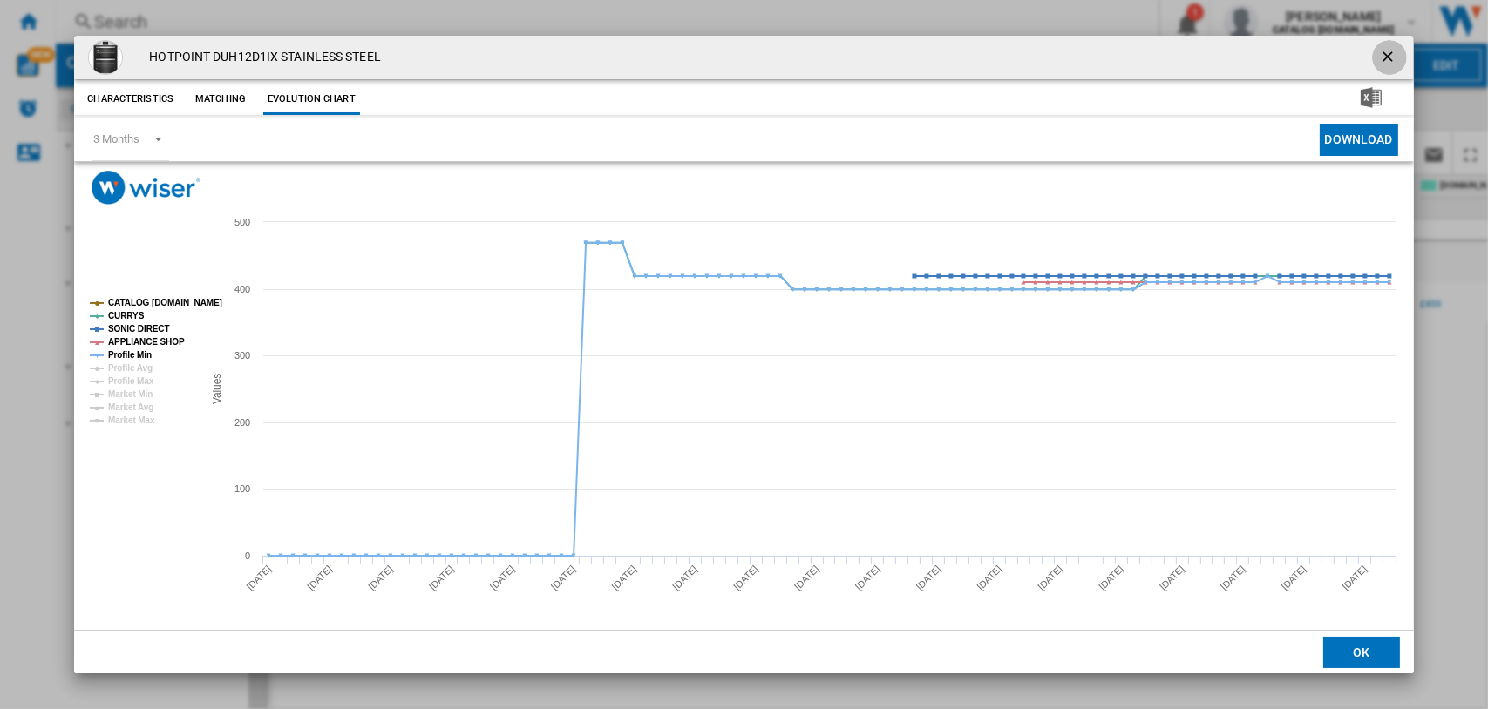
click at [1188, 52] on ng-md-icon "getI18NText('BUTTONS.CLOSE_DIALOG')" at bounding box center [1389, 58] width 21 height 21
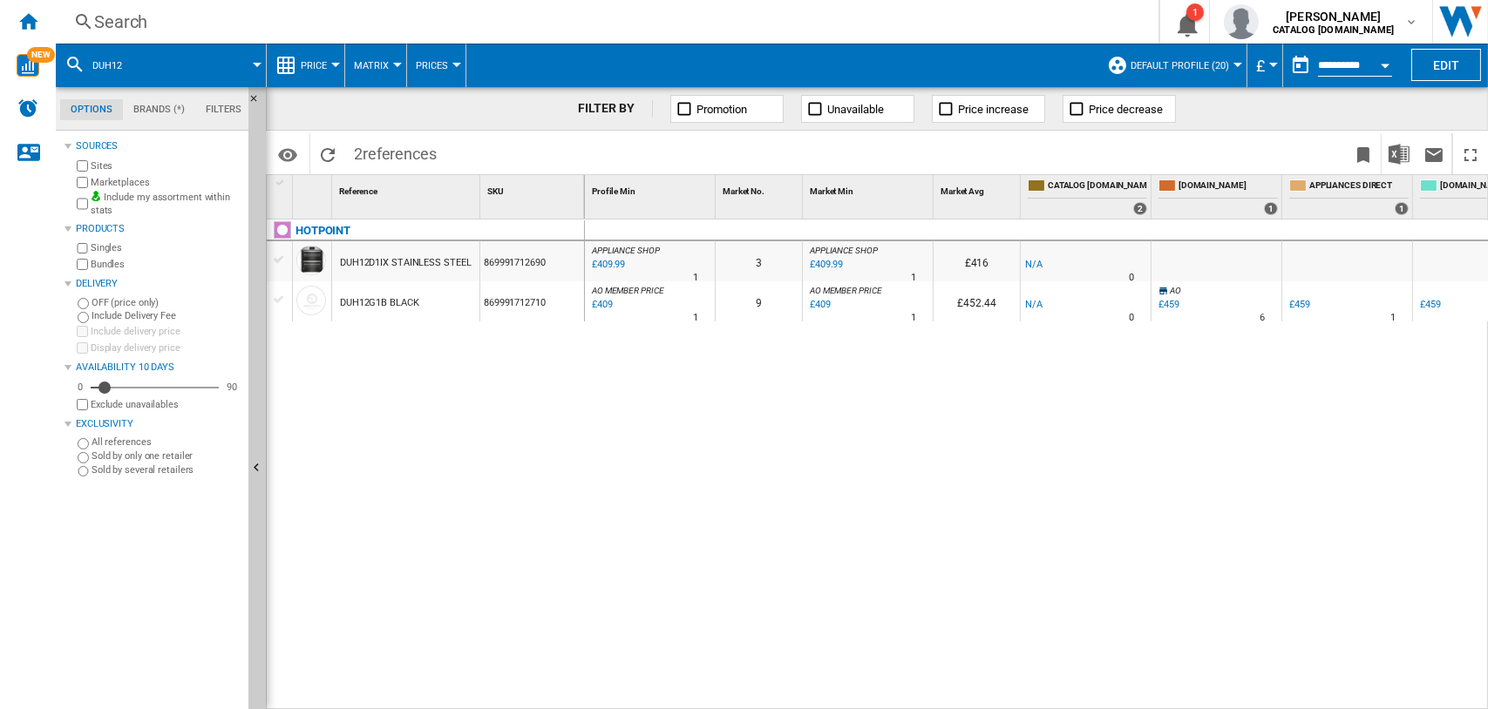
drag, startPoint x: 1251, startPoint y: 621, endPoint x: 1183, endPoint y: 478, distance: 157.5
